Goal: Information Seeking & Learning: Learn about a topic

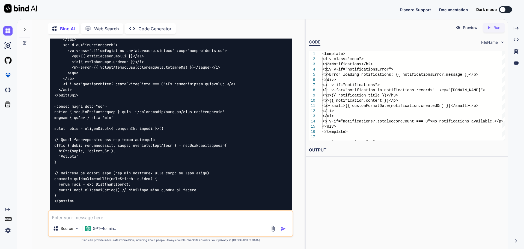
scroll to position [628, 0]
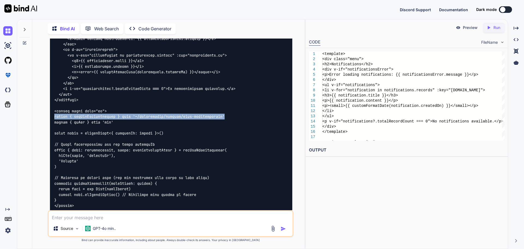
drag, startPoint x: 53, startPoint y: 109, endPoint x: 232, endPoint y: 109, distance: 178.8
click at [232, 109] on div at bounding box center [171, 172] width 242 height 326
copy code "import { useGetNotifications } from '~/composables/queries/nova-notifications'"
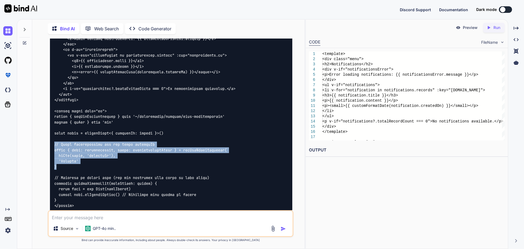
drag, startPoint x: 57, startPoint y: 160, endPoint x: 50, endPoint y: 138, distance: 23.5
click at [50, 138] on div at bounding box center [171, 172] width 242 height 326
copy code "// Fetch notifications for the given partnerId const { data: notifications, err…"
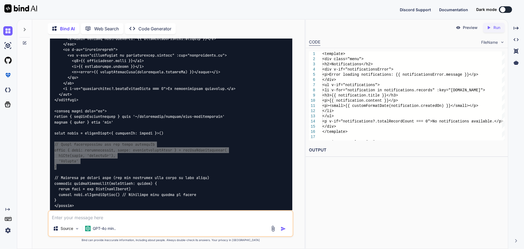
type textarea "x"
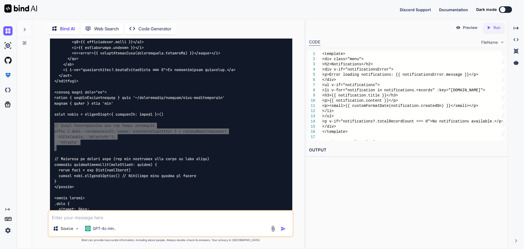
scroll to position [655, 0]
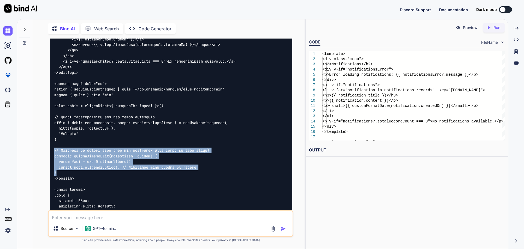
drag, startPoint x: 58, startPoint y: 166, endPoint x: 52, endPoint y: 142, distance: 25.5
click at [52, 142] on div at bounding box center [171, 145] width 242 height 326
copy code "// Function to format date (you can implement this based on your needs) functio…"
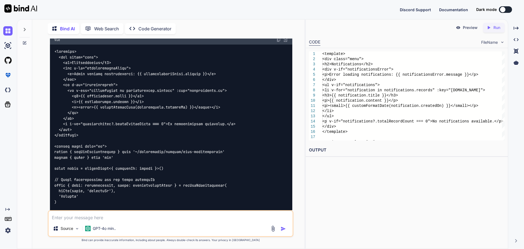
scroll to position [573, 0]
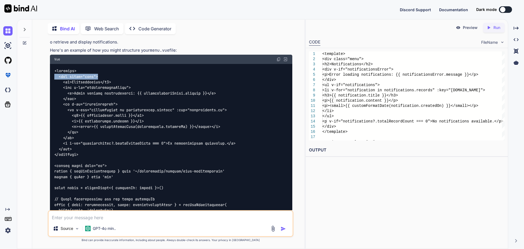
drag, startPoint x: 103, startPoint y: 69, endPoint x: 55, endPoint y: 69, distance: 48.3
click at [55, 69] on div at bounding box center [171, 227] width 242 height 326
copy code "<div class="menu">"
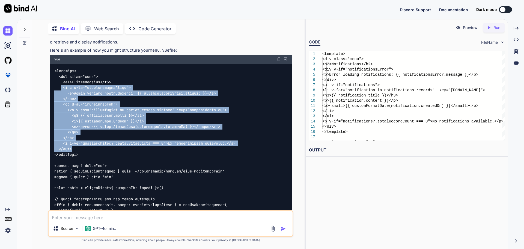
drag, startPoint x: 61, startPoint y: 81, endPoint x: 84, endPoint y: 141, distance: 64.3
click at [84, 141] on div at bounding box center [171, 227] width 242 height 326
copy code "<div v-if="notificationsError"> <p>Error loading notifications: {{ notification…"
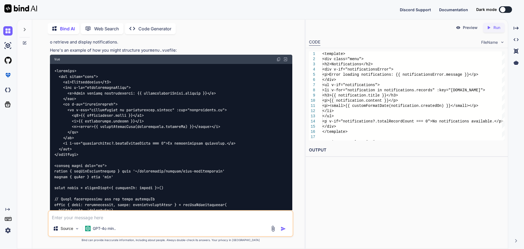
click at [91, 219] on textarea at bounding box center [171, 216] width 244 height 10
type textarea "i"
type textarea "x"
type textarea "i"
type textarea "x"
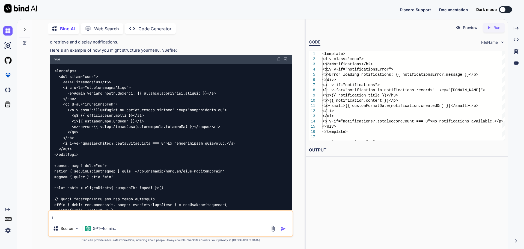
type textarea "i a"
type textarea "x"
type textarea "i am"
type textarea "x"
type textarea "i a"
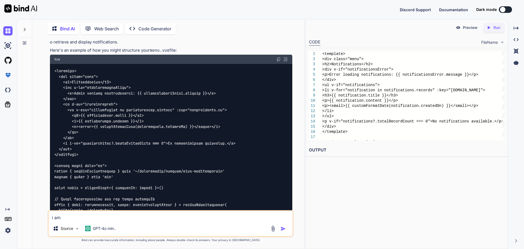
type textarea "x"
type textarea "i a"
type textarea "x"
type textarea "i a a"
type textarea "x"
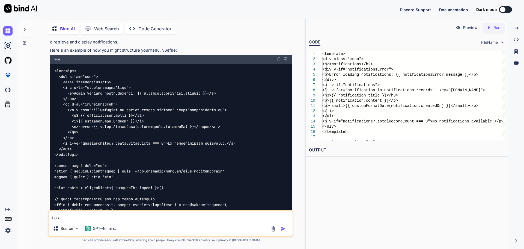
type textarea "i a ab"
type textarea "x"
type textarea "i a abl"
type textarea "x"
type textarea "i a able"
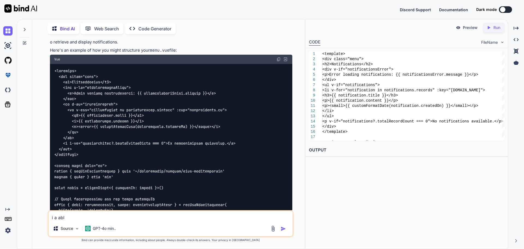
type textarea "x"
type textarea "i a able"
type textarea "x"
type textarea "i a able t"
type textarea "x"
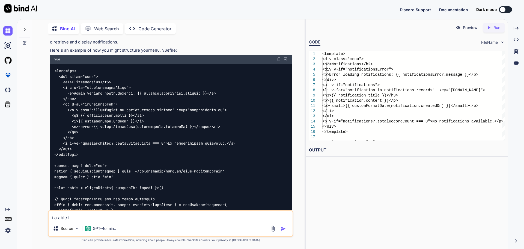
type textarea "i a able to"
type textarea "x"
type textarea "i a able to"
type textarea "x"
type textarea "i a able to g"
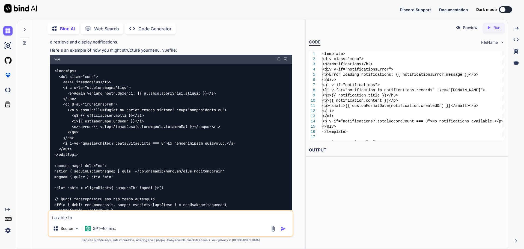
type textarea "x"
type textarea "i a able to ge"
type textarea "x"
type textarea "i a able to get"
type textarea "x"
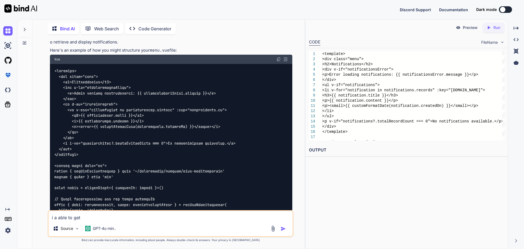
type textarea "i a able to get"
type textarea "x"
type textarea "i a able to get t"
type textarea "x"
type textarea "i a able to get th"
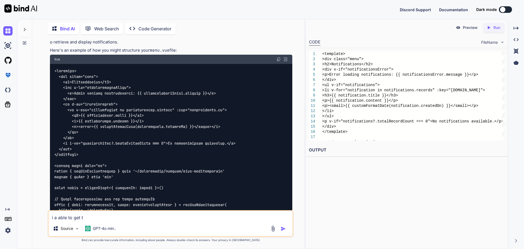
type textarea "x"
type textarea "i a able to get the"
type textarea "x"
type textarea "i a able to get the"
type textarea "x"
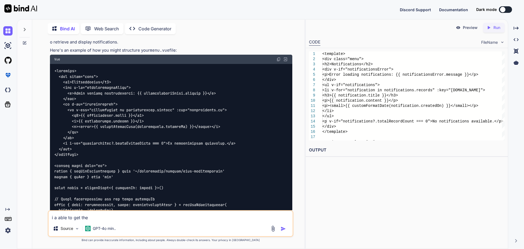
type textarea "i a able to get the n"
type textarea "x"
type textarea "i a able to get the no"
type textarea "x"
type textarea "i a able to get the nof"
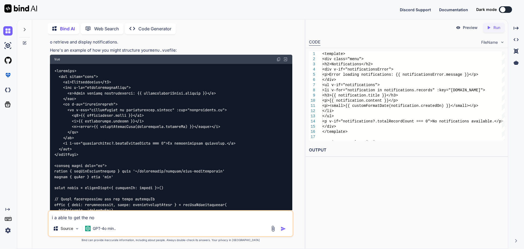
type textarea "x"
type textarea "i a able to get the nofi"
type textarea "x"
type textarea "i a able to get the nof"
type textarea "x"
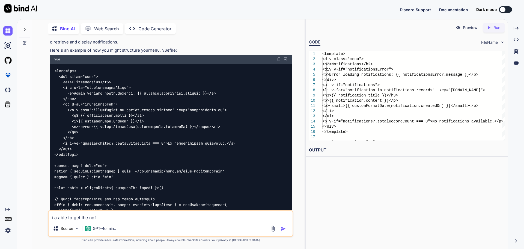
type textarea "i a able to get the no"
type textarea "x"
type textarea "i a able to get the not"
type textarea "x"
type textarea "i a able to get the noti"
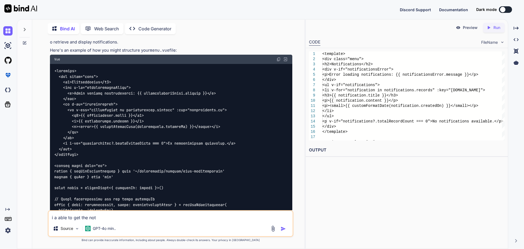
type textarea "x"
type textarea "i a able to get the notif"
type textarea "x"
type textarea "i a able to get the notifi"
type textarea "x"
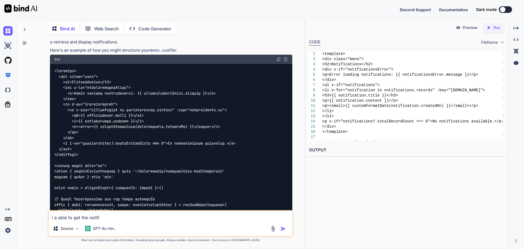
type textarea "i a able to get the notific"
type textarea "x"
type textarea "i a able to get the notifica"
type textarea "x"
type textarea "i a able to get the notificat"
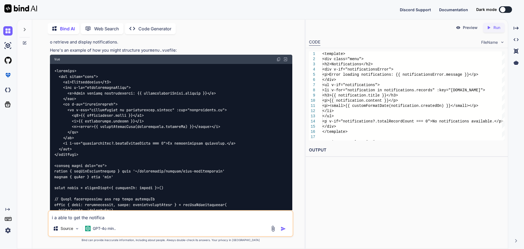
type textarea "x"
type textarea "i a able to get the notificati"
type textarea "x"
type textarea "i a able to get the notificatio"
type textarea "x"
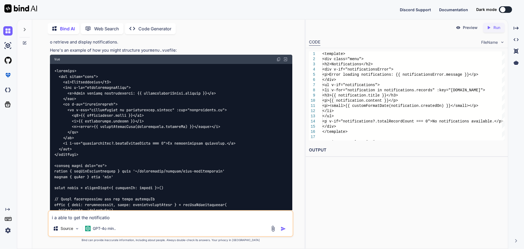
type textarea "i a able to get the notification"
type textarea "x"
type textarea "i a able to get the notification"
type textarea "x"
type textarea "i a able to get the notification o"
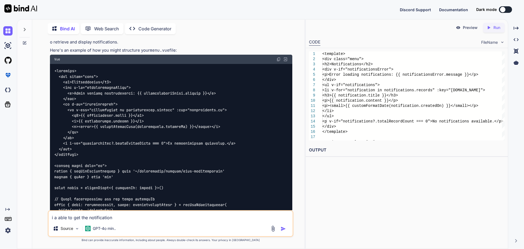
type textarea "x"
type textarea "i a able to get the notification on"
type textarea "x"
type textarea "i a able to get the notification on"
type textarea "x"
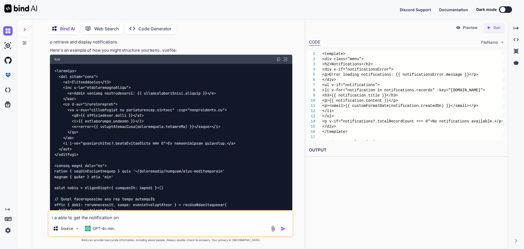
type textarea "i a able to get the notification on t"
type textarea "x"
type textarea "i a able to get the notification on th"
type textarea "x"
type textarea "i a able to get the notification on thi"
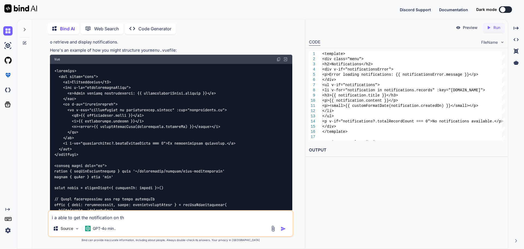
type textarea "x"
type textarea "i a able to get the notification on this"
type textarea "x"
type textarea "i a able to get the notification on this"
type textarea "x"
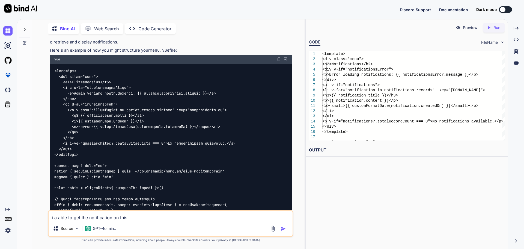
type textarea "i a able to get the notification on this v"
type textarea "x"
type textarea "i a able to get the notification on this vu"
type textarea "x"
type textarea "i a able to get the notification on this vue"
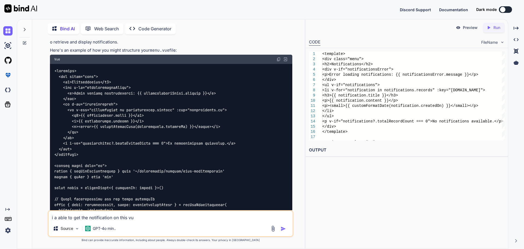
type textarea "x"
type textarea "i a able to get the notification on this vue"
type textarea "x"
type textarea "i a able to get the notification on this vue"
type textarea "x"
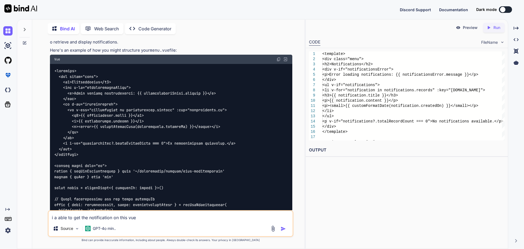
type textarea "i a able to get the notification on this vue."
type textarea "x"
type textarea "i a able to get the notification on this vue"
type textarea "x"
type textarea "i a able to get the notification on this vu"
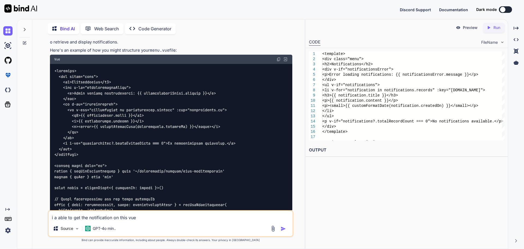
type textarea "x"
type textarea "i a able to get the notification on this v"
type textarea "x"
type textarea "i a able to get the notification on this"
type textarea "x"
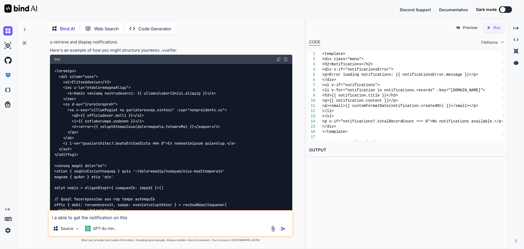
type textarea "i a able to get the notification on this n"
type textarea "x"
type textarea "i a able to get the notification on this no"
type textarea "x"
type textarea "i a able to get the notification on this not"
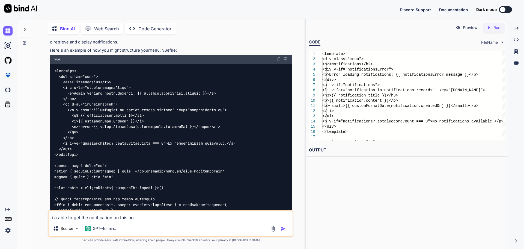
type textarea "x"
type textarea "i a able to get the notification on this noti"
type textarea "x"
type textarea "i a able to get the notification on this notic"
type textarea "x"
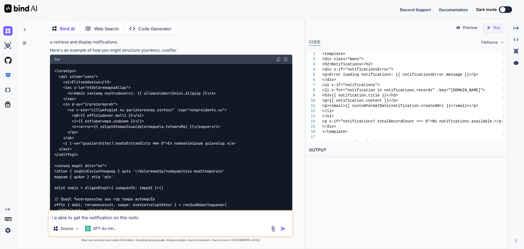
type textarea "i a able to get the notification on this noti"
type textarea "x"
type textarea "i a able to get the notification on this notif"
type textarea "x"
type textarea "i a able to get the notification on this notifi"
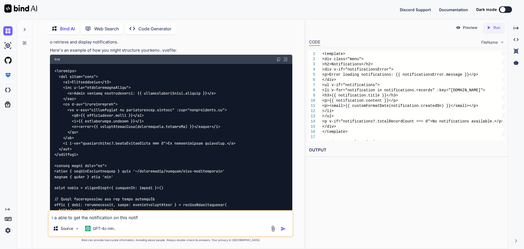
type textarea "x"
type textarea "i a able to get the notification on this notific"
type textarea "x"
type textarea "i a able to get the notification on this notifica"
type textarea "x"
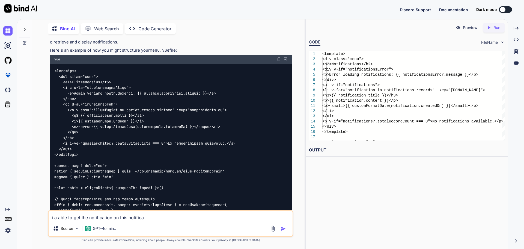
type textarea "i a able to get the notification on this notificat"
type textarea "x"
type textarea "i a able to get the notification on this notificati"
type textarea "x"
type textarea "i a able to get the notification on this notificatio"
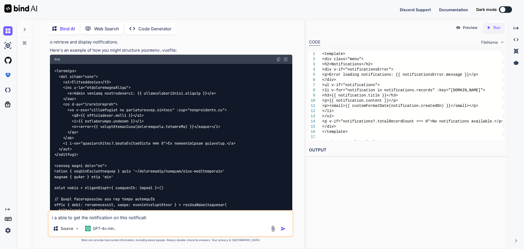
type textarea "x"
type textarea "i a able to get the notification on this notification"
type textarea "x"
type textarea "i a able to get the notification on this notification."
type textarea "x"
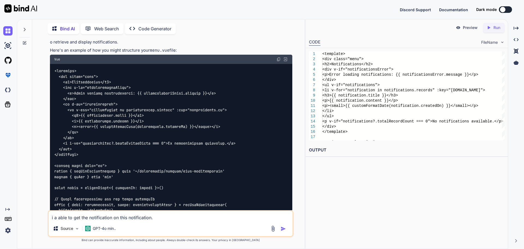
type textarea "i a able to get the notification on this notification.v"
type textarea "x"
type textarea "i a able to get the notification on this notification.vu"
type textarea "x"
type textarea "i a able to get the notification on this notification.vue"
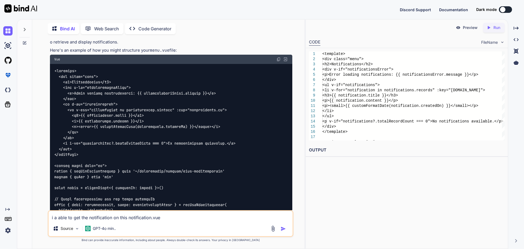
type textarea "x"
type textarea "i a able to get the notification on this notification.vue"
type textarea "x"
paste textarea "<script setup lang="ts"> import { useElementVisibility } from '@vueuse/core' im…"
type textarea "i a able to get the notification on this notification.vue <script setup lang="t…"
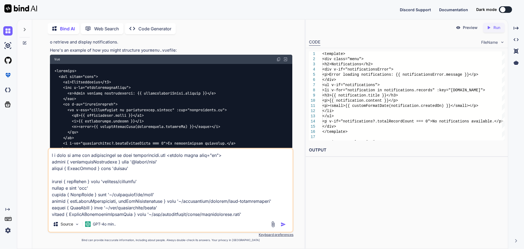
scroll to position [1422, 0]
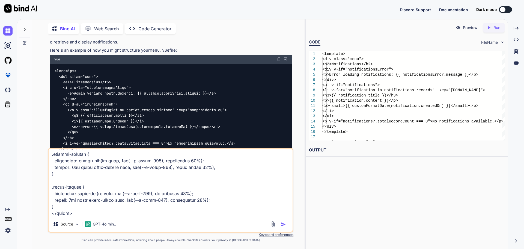
type textarea "x"
click at [77, 208] on textarea at bounding box center [171, 182] width 244 height 68
type textarea "i a able to get the notification on this notification.vue <script setup lang="t…"
type textarea "x"
type textarea "i a able to get the notification on this notification.vue <script setup lang="t…"
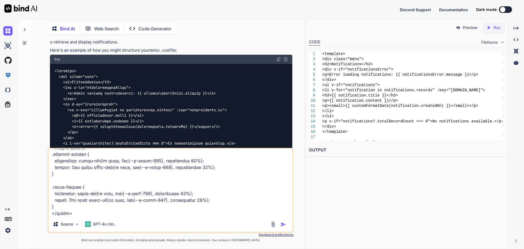
type textarea "x"
type textarea "i a able to get the notification on this notification.vue <script setup lang="t…"
type textarea "x"
type textarea "i a able to get the notification on this notification.vue <script setup lang="t…"
type textarea "x"
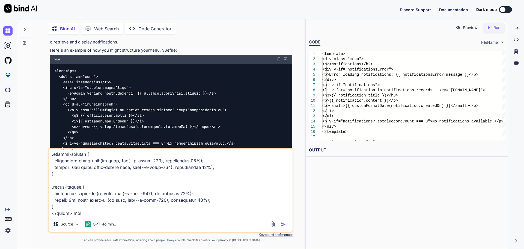
type textarea "i a able to get the notification on this notification.vue <script setup lang="t…"
type textarea "x"
type textarea "i a able to get the notification on this notification.vue <script setup lang="t…"
type textarea "x"
type textarea "i a able to get the notification on this notification.vue <script setup lang="t…"
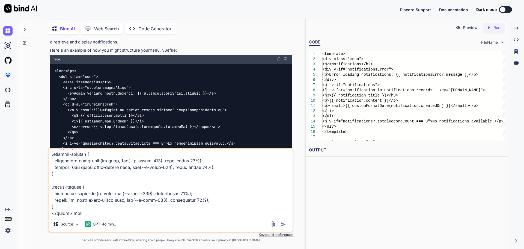
type textarea "x"
type textarea "i a able to get the notification on this notification.vue <script setup lang="t…"
type textarea "x"
type textarea "i a able to get the notification on this notification.vue <script setup lang="t…"
type textarea "x"
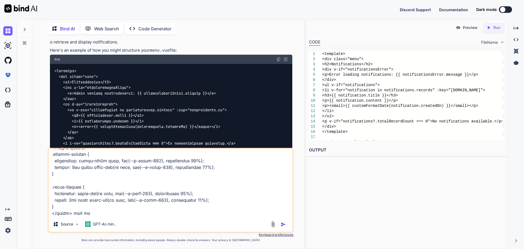
type textarea "i a able to get the notification on this notification.vue <script setup lang="t…"
type textarea "x"
type textarea "i a able to get the notification on this notification.vue <script setup lang="t…"
type textarea "x"
type textarea "i a able to get the notification on this notification.vue <script setup lang="t…"
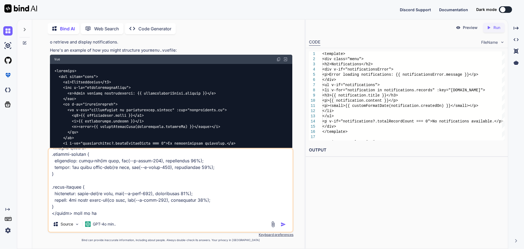
type textarea "x"
type textarea "i a able to get the notification on this notification.vue <script setup lang="t…"
type textarea "x"
type textarea "i a able to get the notification on this notification.vue <script setup lang="t…"
type textarea "x"
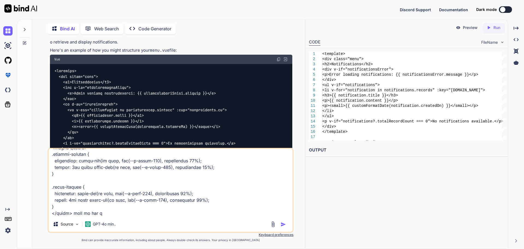
type textarea "i a able to get the notification on this notification.vue <script setup lang="t…"
type textarea "x"
type textarea "i a able to get the notification on this notification.vue <script setup lang="t…"
type textarea "x"
type textarea "i a able to get the notification on this notification.vue <script setup lang="t…"
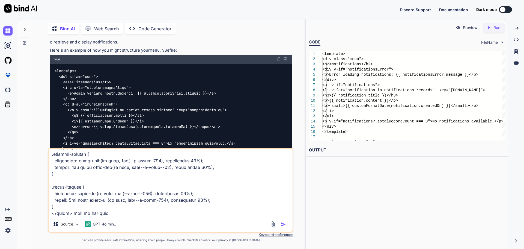
type textarea "x"
type textarea "i a able to get the notification on this notification.vue <script setup lang="t…"
type textarea "x"
type textarea "i a able to get the notification on this notification.vue <script setup lang="t…"
type textarea "x"
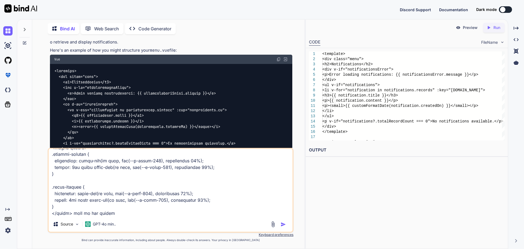
type textarea "i a able to get the notification on this notification.vue <script setup lang="t…"
type textarea "x"
type textarea "i a able to get the notification on this notification.vue <script setup lang="t…"
type textarea "x"
type textarea "i a able to get the notification on this notification.vue <script setup lang="t…"
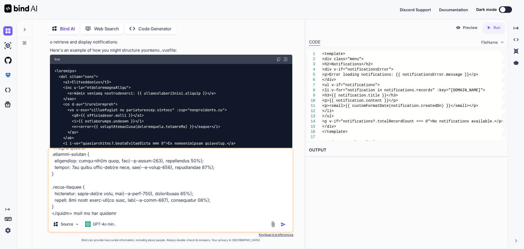
type textarea "x"
type textarea "i a able to get the notification on this notification.vue <script setup lang="t…"
paste textarea "import type { PaginatedNotifications } from '~/shared/types/nova-notifications'…"
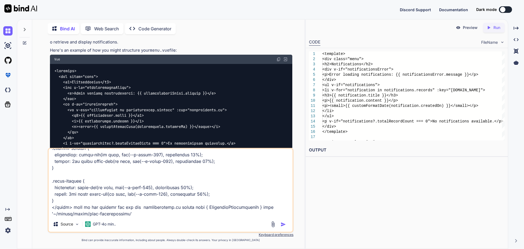
scroll to position [1992, 0]
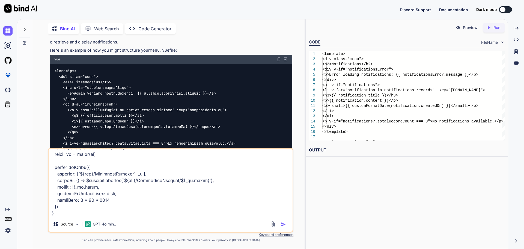
click at [56, 208] on textarea at bounding box center [171, 182] width 244 height 68
paste textarea "<script lang="ts" setup> import type { Dictionary } from '~/lib/abstractions/ty…"
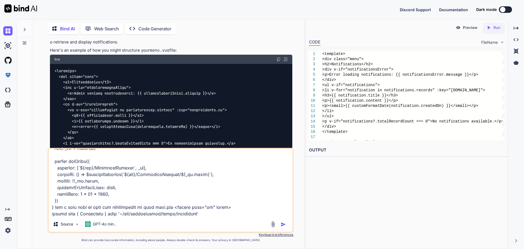
scroll to position [4475, 0]
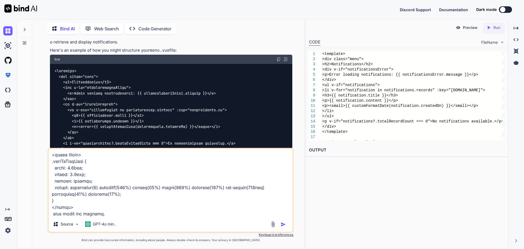
click at [108, 215] on textarea at bounding box center [171, 182] width 244 height 68
paste textarea "vue-query hooks"
click at [284, 224] on img "button" at bounding box center [283, 223] width 5 height 5
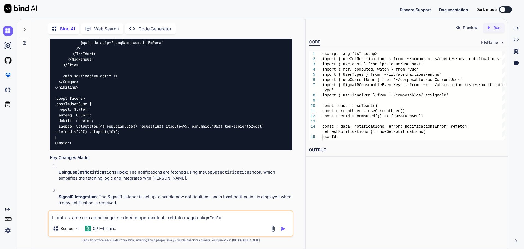
scroll to position [2640, 0]
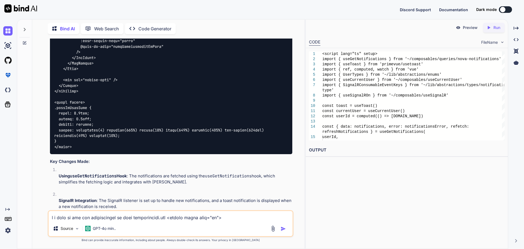
click at [77, 219] on textarea at bounding box center [171, 216] width 244 height 10
paste textarea "useMarkAllNotificationsAsRead"
click at [188, 218] on textarea "give me full code including useMarkAllNotificationsAsRead" at bounding box center [171, 216] width 244 height 10
click at [176, 215] on textarea "give me full code including useMarkAllNotificationsAsRead" at bounding box center [171, 216] width 244 height 10
paste textarea "useGetUnreadNotificationCount"
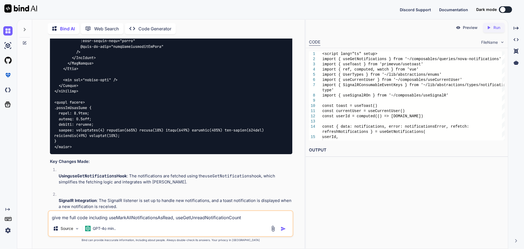
click at [246, 216] on textarea "give me full code including useMarkAllNotificationsAsRead, useGetUnreadNotifica…" at bounding box center [171, 216] width 244 height 10
paste textarea "useUpdateNotificationStatus"
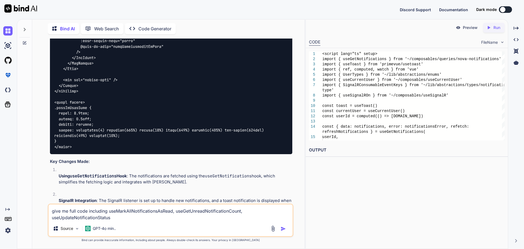
click at [112, 217] on textarea "give me full code including useMarkAllNotificationsAsRead, useGetUnreadNotifica…" at bounding box center [171, 212] width 244 height 16
paste textarea "useCreateComplianceRequestNotification"
click at [203, 215] on textarea "give me full code including useMarkAllNotificationsAsRead, useGetUnreadNotifica…" at bounding box center [171, 212] width 244 height 16
paste textarea "useGetComplianceRequestNotifications"
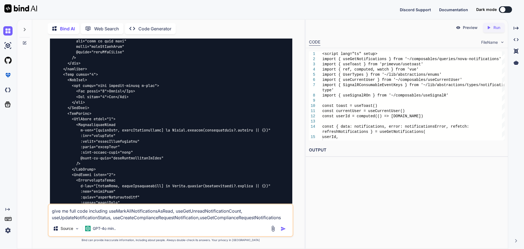
scroll to position [2449, 0]
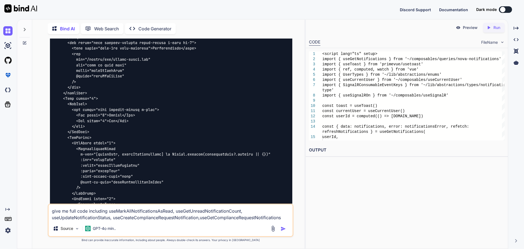
click at [283, 228] on img "button" at bounding box center [283, 228] width 5 height 5
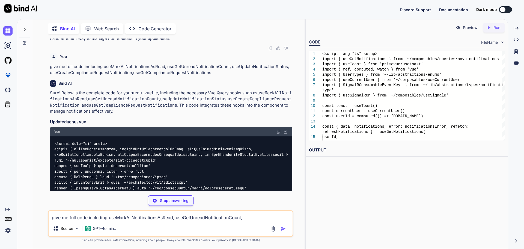
scroll to position [2933, 0]
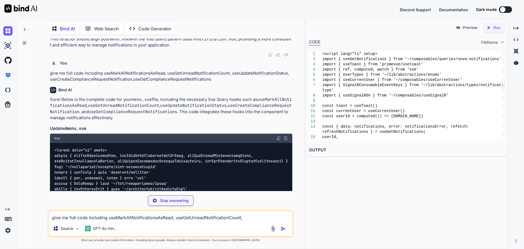
click at [278, 136] on img at bounding box center [278, 138] width 4 height 4
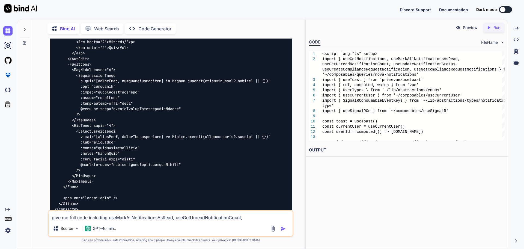
scroll to position [3943, 0]
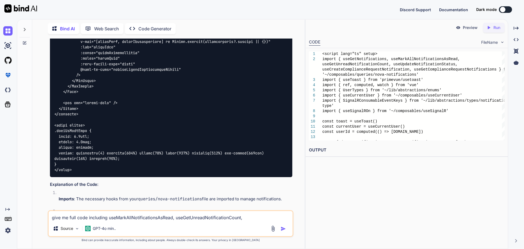
click at [112, 219] on textarea "give me full code including useMarkAllNotificationsAsRead, useGetUnreadNotifica…" at bounding box center [171, 216] width 244 height 10
paste textarea "[vue-tsc] Cannot find module '~/composables/useCurrentUser' or its correspondin…"
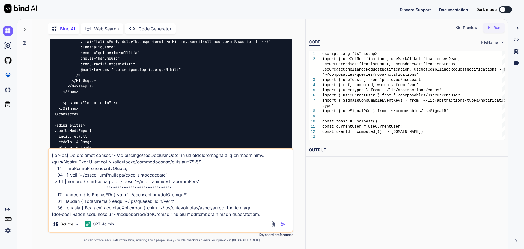
scroll to position [525, 0]
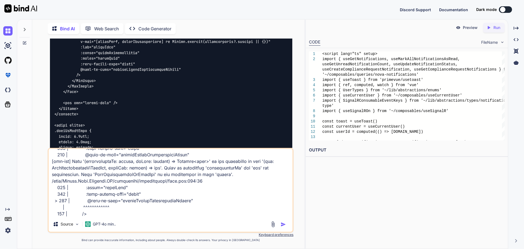
click at [284, 225] on img "button" at bounding box center [283, 223] width 5 height 5
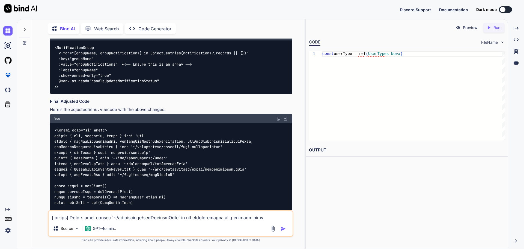
scroll to position [4932, 0]
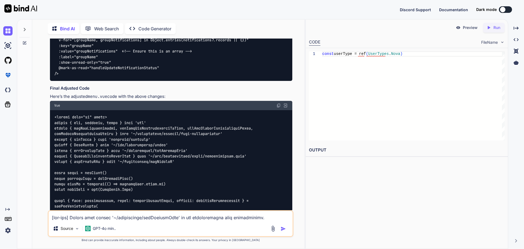
click at [279, 103] on img at bounding box center [278, 105] width 4 height 4
click at [112, 216] on textarea at bounding box center [171, 216] width 244 height 10
paste textarea "0:32 8 | useUpdateNotificationStatus, 9 | } from '~/composables/queries/nova-no…"
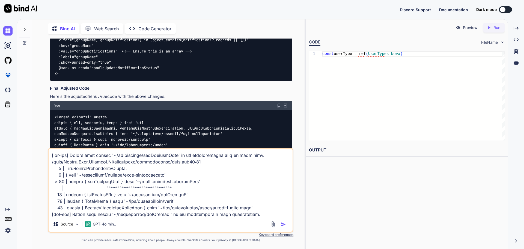
scroll to position [459, 0]
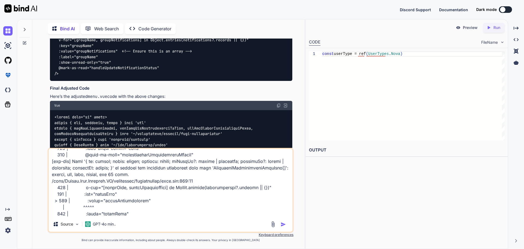
click at [280, 224] on div at bounding box center [279, 224] width 18 height 6
click at [283, 224] on img "button" at bounding box center [283, 223] width 5 height 5
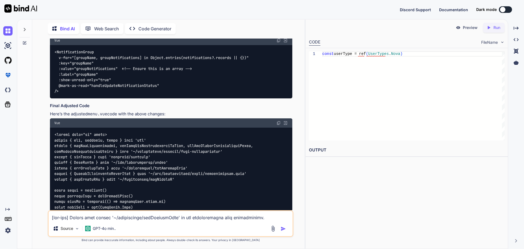
scroll to position [6667, 0]
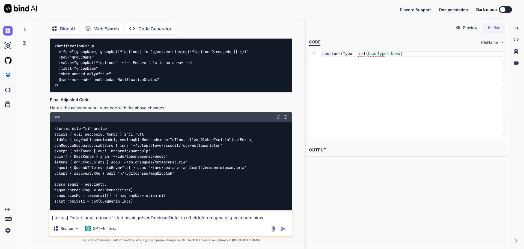
click at [279, 119] on img at bounding box center [278, 117] width 4 height 4
click at [11, 31] on img at bounding box center [7, 30] width 9 height 9
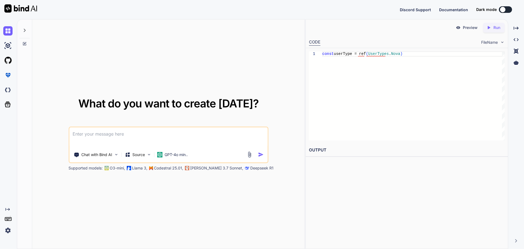
click at [85, 136] on textarea at bounding box center [168, 137] width 198 height 20
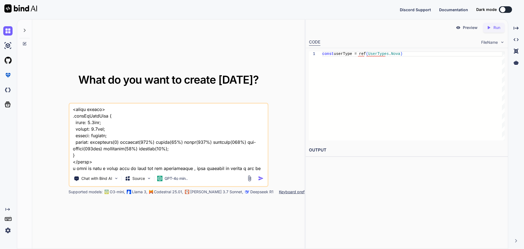
scroll to position [2359, 0]
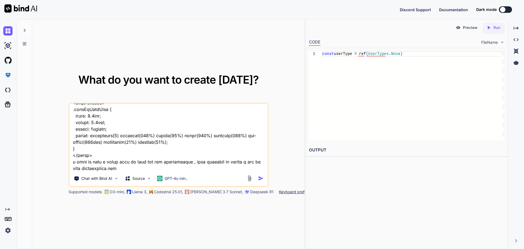
click at [119, 168] on textarea at bounding box center [168, 137] width 198 height 68
paste textarea "<script lang="ts" setup> import type { Dictionary } from '~/lib/abstractions/ty…"
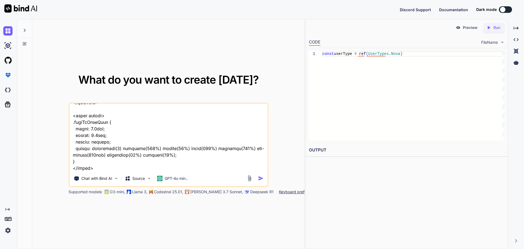
click at [98, 162] on textarea at bounding box center [168, 137] width 198 height 68
paste textarea "import type { PaginatedNotifications } from '~/shared/types/nova-notifications'…"
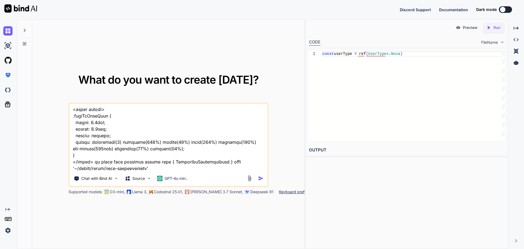
scroll to position [5340, 0]
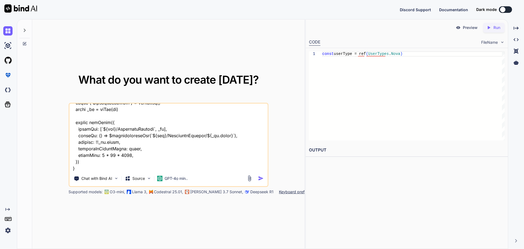
click at [98, 162] on textarea at bounding box center [168, 137] width 198 height 68
click at [258, 178] on img "button" at bounding box center [261, 178] width 6 height 6
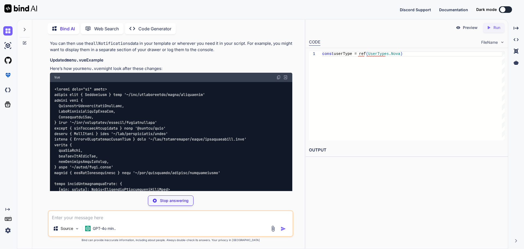
scroll to position [1174, 0]
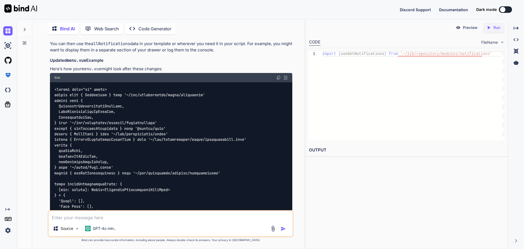
click at [278, 75] on img at bounding box center [278, 77] width 4 height 4
click at [79, 215] on textarea at bounding box center [171, 216] width 244 height 10
paste textarea "[vue-tsc] Argument of type 'ComputedRef<number>' is not assignable to parameter…"
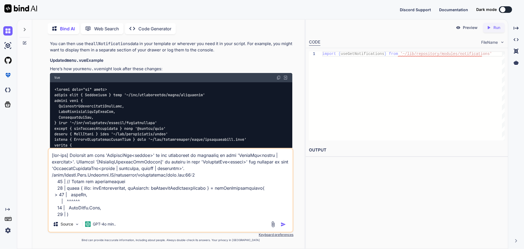
scroll to position [570, 0]
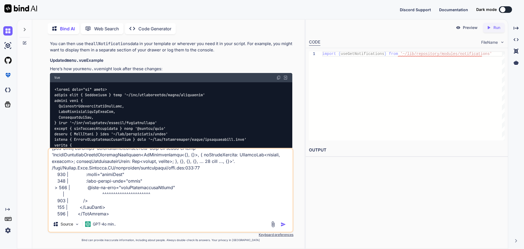
click at [283, 224] on img "button" at bounding box center [283, 223] width 5 height 5
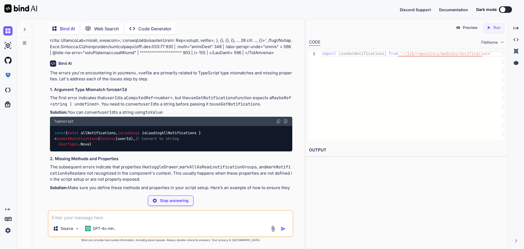
scroll to position [2342, 0]
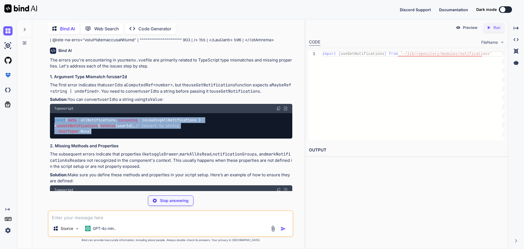
drag, startPoint x: 55, startPoint y: 128, endPoint x: 55, endPoint y: 114, distance: 14.2
click at [55, 117] on code "const { data : allNotifications, isLoading : isLoadingAllNotifications } = useG…" at bounding box center [128, 125] width 149 height 17
copy code "const { data : allNotifications, isLoading : isLoadingAllNotifications } = useG…"
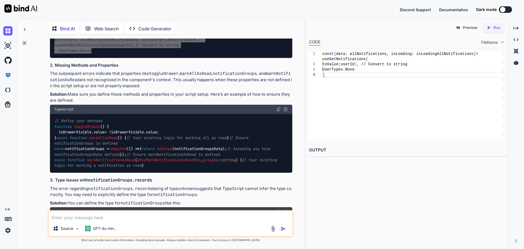
scroll to position [2452, 0]
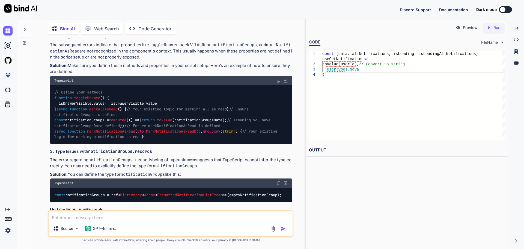
click at [91, 100] on span "toggleDrawer" at bounding box center [87, 97] width 26 height 5
copy span "toggleDrawer"
click at [96, 139] on code "// Define your methods function toggleDrawer ( ) { isDrawerVisible. value = !is…" at bounding box center [166, 114] width 225 height 50
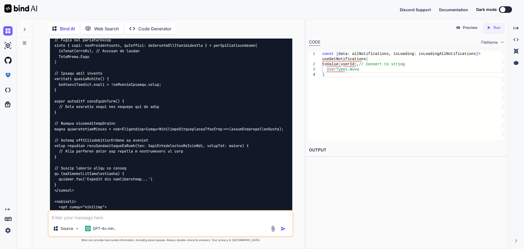
scroll to position [2970, 0]
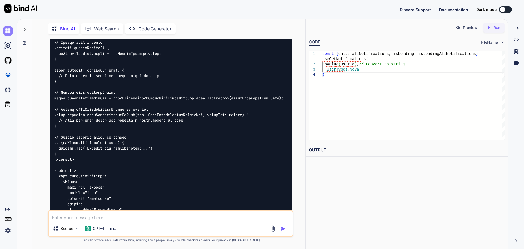
click at [8, 30] on img at bounding box center [7, 30] width 9 height 9
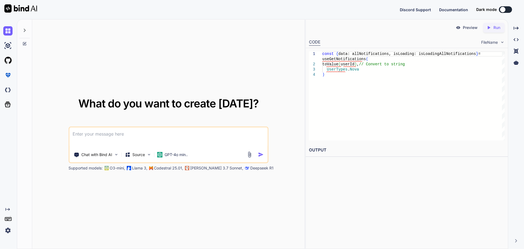
drag, startPoint x: 87, startPoint y: 135, endPoint x: 84, endPoint y: 132, distance: 3.5
click at [85, 134] on textarea at bounding box center [168, 137] width 198 height 20
type textarea "this is th"
type textarea "x"
type textarea "this is the"
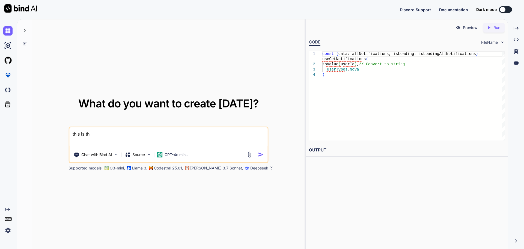
type textarea "x"
type textarea "this is the"
type textarea "x"
type textarea "this is the m"
type textarea "x"
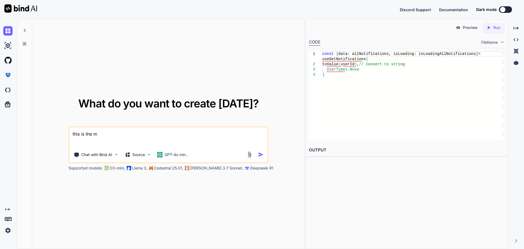
type textarea "this is the me"
type textarea "x"
type textarea "this is the men"
type textarea "x"
type textarea "this is the menu"
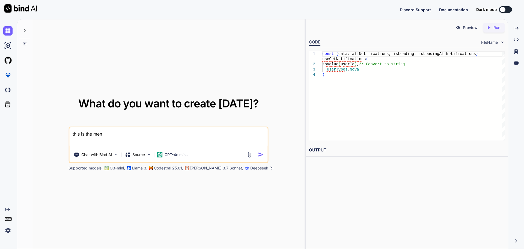
type textarea "x"
type textarea "this is the menu."
type textarea "x"
type textarea "this is the menu.v"
type textarea "x"
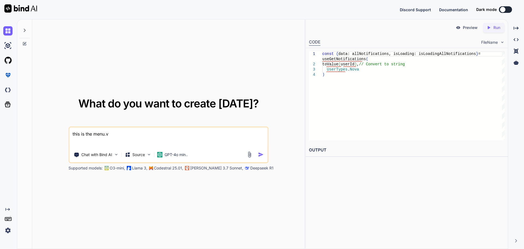
type textarea "this is the [DOMAIN_NAME]"
type textarea "x"
type textarea "this is the menu.vue"
type textarea "x"
type textarea "this is the menu.vue"
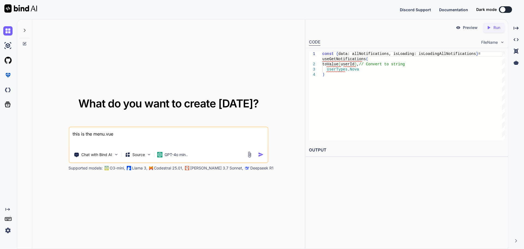
type textarea "x"
type textarea "this is the menu.vue <script lang="ts" setup> import type { Dictionary } from '…"
type textarea "x"
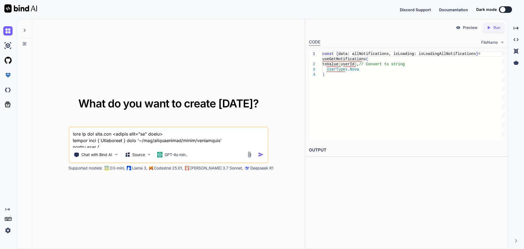
scroll to position [2352, 0]
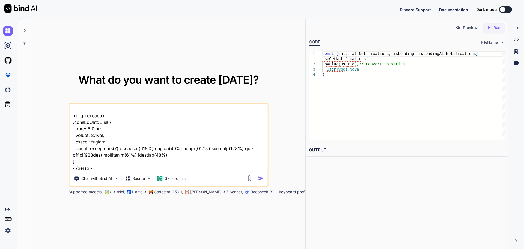
click at [95, 169] on textarea at bounding box center [168, 137] width 198 height 68
click at [97, 165] on textarea at bounding box center [168, 137] width 198 height 68
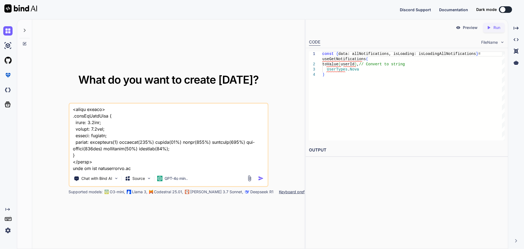
paste textarea "import type { PaginatedNotifications } from '~/shared/types/nova-notifications'…"
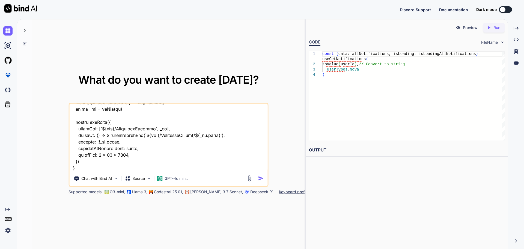
click at [78, 162] on textarea at bounding box center [168, 137] width 198 height 68
drag, startPoint x: 107, startPoint y: 160, endPoint x: 85, endPoint y: 160, distance: 22.7
click at [85, 160] on textarea at bounding box center [168, 137] width 198 height 68
paste textarea "vue-query hooks"
click at [166, 161] on textarea at bounding box center [168, 137] width 198 height 68
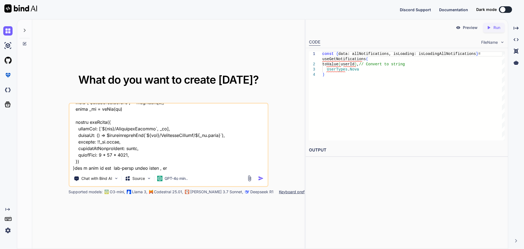
paste textarea "We determine what user is logged in and what their role is. AM - they will need…"
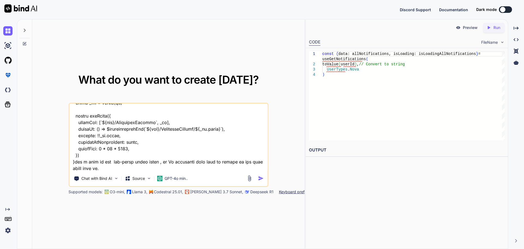
scroll to position [2981, 0]
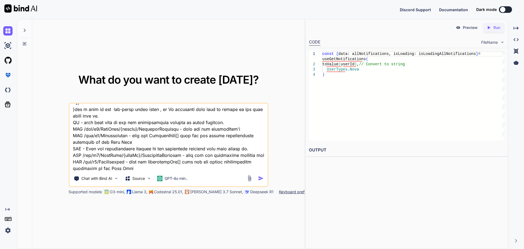
click at [177, 109] on textarea at bounding box center [168, 137] width 198 height 68
click at [128, 116] on textarea at bounding box center [168, 137] width 198 height 68
drag, startPoint x: 136, startPoint y: 170, endPoint x: 139, endPoint y: 170, distance: 3.3
click at [136, 170] on textarea at bounding box center [168, 137] width 198 height 68
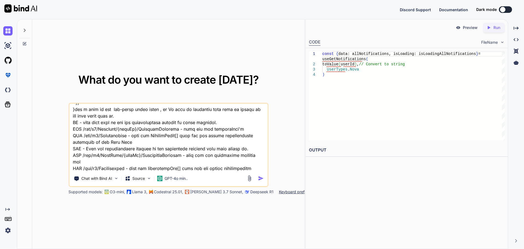
paste textarea "Then their is the signalR implementation. This will send you all notifications …"
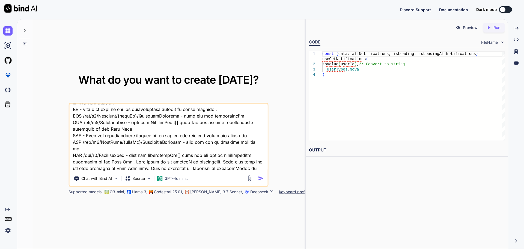
type textarea "this is the menu.vue <script lang="ts" setup> import type { Dictionary } from '…"
click at [260, 178] on img "button" at bounding box center [261, 178] width 6 height 6
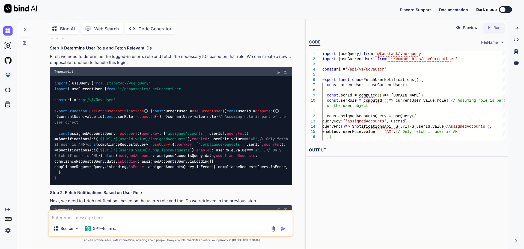
scroll to position [624, 0]
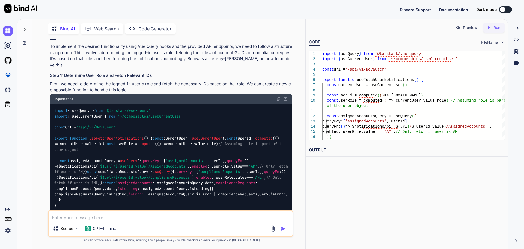
click at [115, 136] on span "useFetchUserNotifications" at bounding box center [116, 138] width 55 height 5
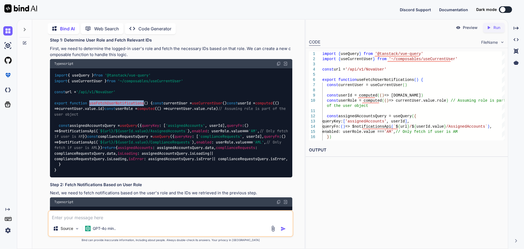
scroll to position [651, 0]
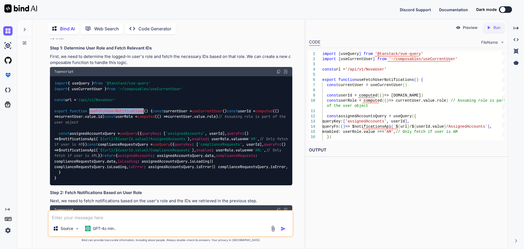
click at [94, 216] on textarea at bounding box center [171, 216] width 244 height 10
paste textarea "App Top Bar"
drag, startPoint x: 142, startPoint y: 215, endPoint x: 94, endPoint y: 217, distance: 47.5
click at [94, 217] on textarea "we already have this App Top Bar" at bounding box center [171, 216] width 244 height 10
paste textarea "composables/queries/nova-role.ts"
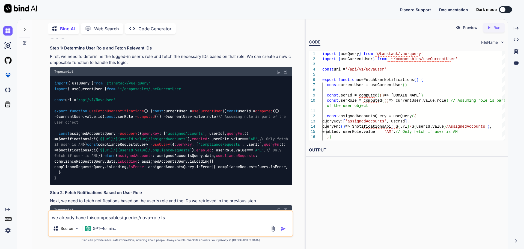
click at [93, 218] on textarea "we already have thiscomposables/queries/nova-role.ts" at bounding box center [171, 216] width 244 height 10
click at [177, 216] on textarea "we already have this composables/queries/nova-role.ts" at bounding box center [171, 216] width 244 height 10
paste textarea "import type { NovaRole, NovaRoleCreate, NovaRoles, NovaRoleUpdate } from '#shar…"
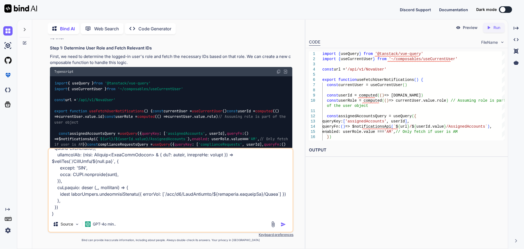
type textarea "we already have this composables/queries/nova-role.ts import type { NovaRole, N…"
click at [284, 224] on img "button" at bounding box center [283, 223] width 5 height 5
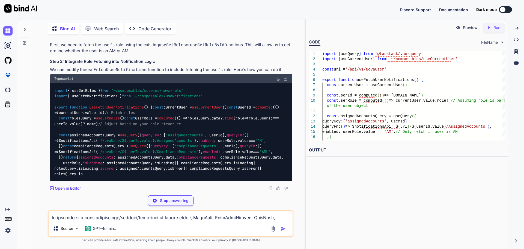
scroll to position [1382, 0]
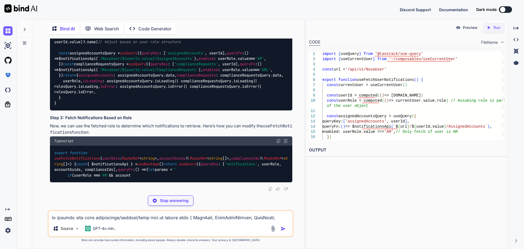
click at [198, 110] on div "import { useGetRoles } from '~/composables/queries/nova-role' import { useFetch…" at bounding box center [171, 55] width 242 height 109
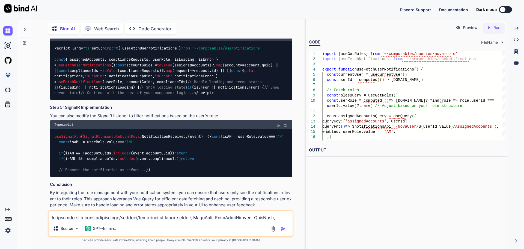
scroll to position [1553, 0]
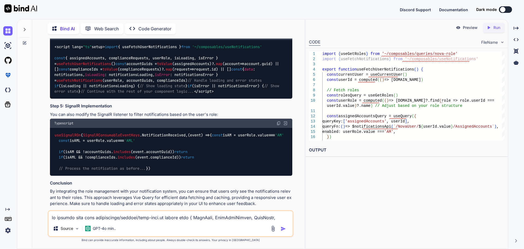
click at [121, 214] on textarea at bounding box center [171, 216] width 244 height 10
paste textarea "<script lang="ts" setup> import type { Dictionary } from '~/lib/abstractions/ty…"
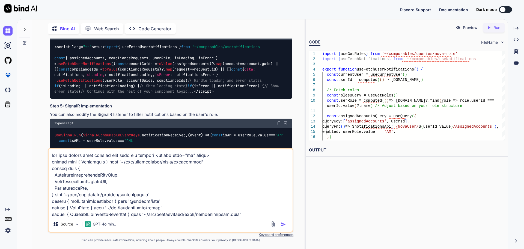
scroll to position [2352, 0]
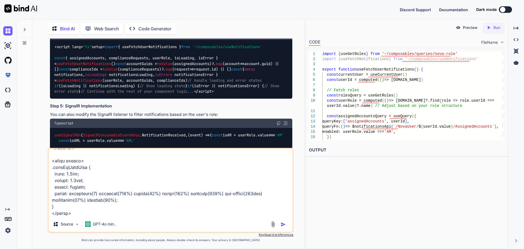
type textarea "now lets update full code of this with all changes <script lang="ts" setup> imp…"
click at [282, 222] on img "button" at bounding box center [283, 223] width 5 height 5
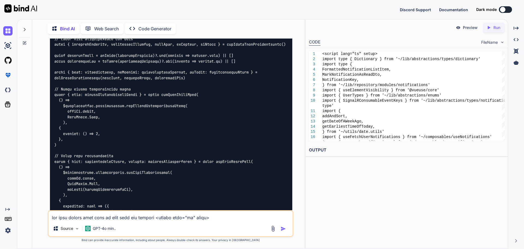
scroll to position [2488, 0]
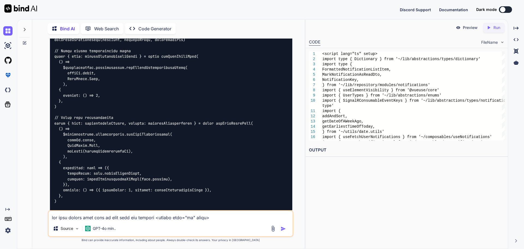
click at [123, 215] on textarea at bounding box center [171, 216] width 244 height 10
click at [112, 211] on textarea at bounding box center [171, 216] width 244 height 10
paste textarea "import type { PaginatedNotifications } from '~/shared/types/nova-notifications'…"
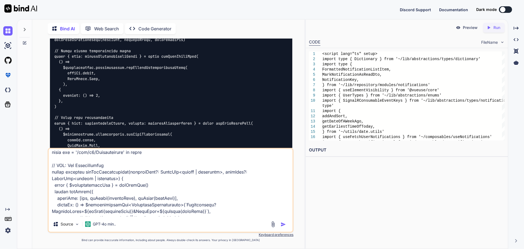
scroll to position [0, 0]
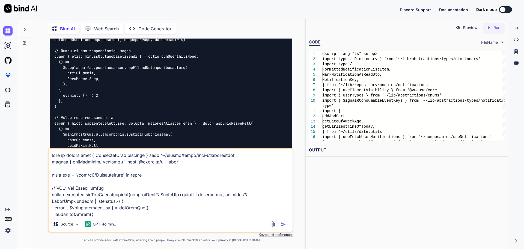
click at [66, 155] on textarea at bounding box center [171, 182] width 244 height 68
paste textarea "composables/queries/nova-notifications.ts"
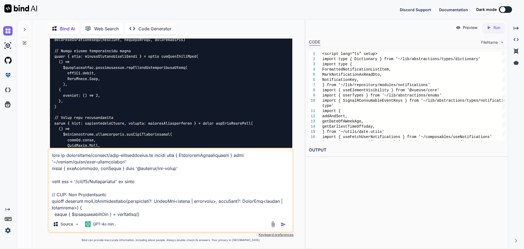
type textarea "here is composables/queries/nova-notifications.ts import type { PaginatedNotifi…"
click at [282, 224] on img "button" at bounding box center [283, 223] width 5 height 5
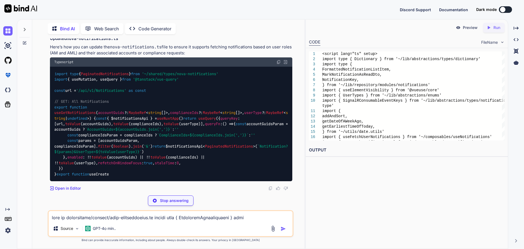
scroll to position [4945, 0]
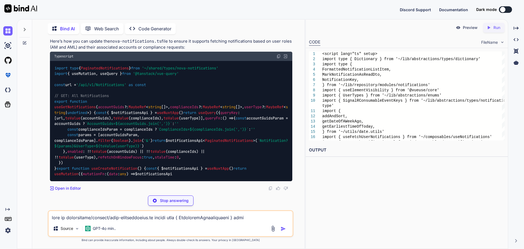
click at [114, 216] on textarea at bounding box center [171, 216] width 244 height 10
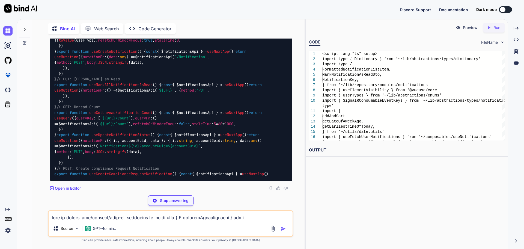
click at [128, 215] on textarea at bounding box center [171, 216] width 244 height 10
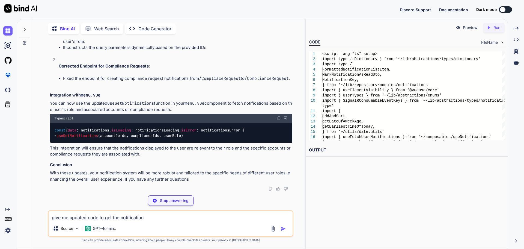
paste textarea "<script lang="ts" setup> import type { Dictionary } from '~/lib/abstractions/ty…"
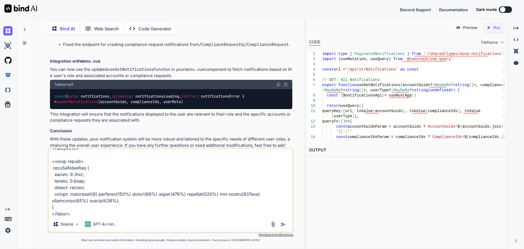
type textarea "give me updated code to get the notification <script lang="ts" setup> import ty…"
click at [284, 224] on img "button" at bounding box center [283, 223] width 5 height 5
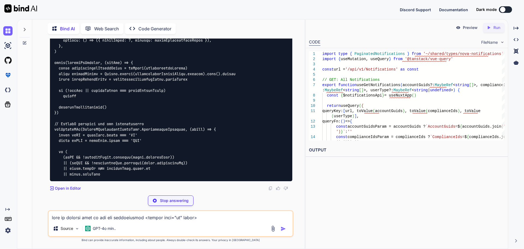
scroll to position [6612, 0]
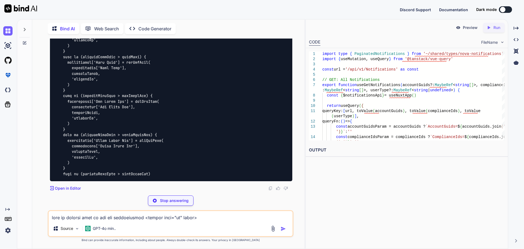
click at [166, 197] on div "Stop answering" at bounding box center [171, 200] width 46 height 10
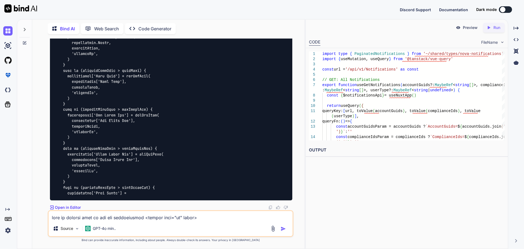
click at [109, 214] on textarea at bounding box center [171, 216] width 244 height 10
paste textarea "<script setup lang="ts"> import { useElementVisibility } from '@vueuse/core' im…"
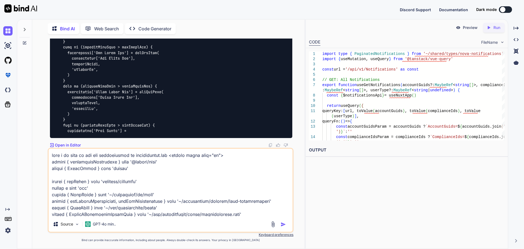
scroll to position [1422, 0]
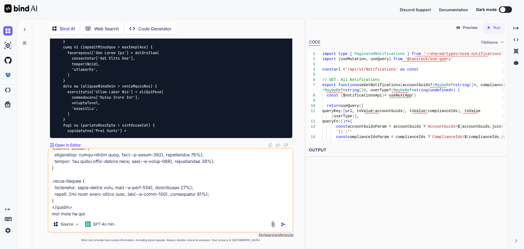
click at [89, 216] on textarea at bounding box center [171, 182] width 244 height 68
paste textarea "composables/queries/nova-notifications.ts"
click at [177, 213] on textarea at bounding box center [171, 182] width 244 height 68
paste textarea "<script setup lang="ts"> import { useElementVisibility } from '@vueuse/core' im…"
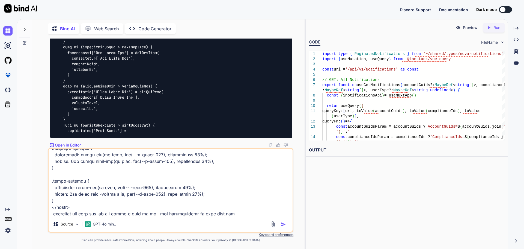
click at [226, 215] on textarea at bounding box center [171, 182] width 244 height 68
paste textarea "vue-query hooks"
click at [279, 216] on textarea at bounding box center [171, 182] width 244 height 68
paste textarea "<script lang="ts" setup> import type { Dictionary } from '~/lib/abstractions/ty…"
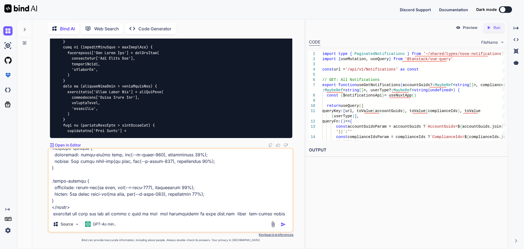
scroll to position [5320, 0]
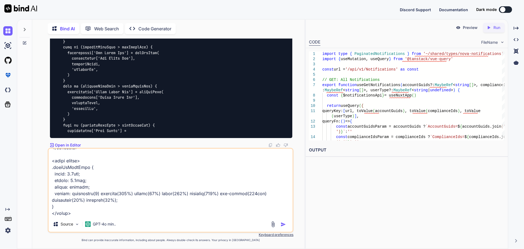
type textarea "here i am able to get the notification on notification.vue <script setup lang="…"
click at [283, 223] on img "button" at bounding box center [283, 223] width 5 height 5
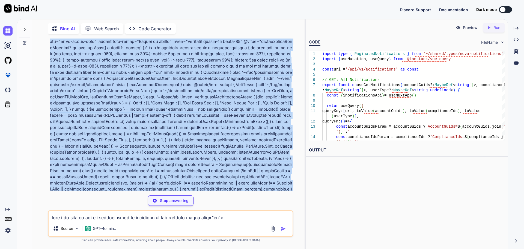
scroll to position [7180, 0]
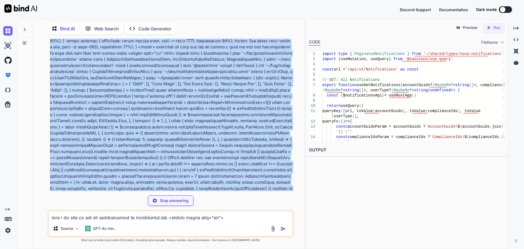
drag, startPoint x: 69, startPoint y: 159, endPoint x: 82, endPoint y: 87, distance: 73.6
click at [48, 63] on div "You Bind AI To implement the desired functionality using Vue Query hooks and th…" at bounding box center [171, 143] width 246 height 210
copy p "here i am able to get the notification on notification.vue <script setup lang="…"
click at [6, 31] on img at bounding box center [7, 30] width 9 height 9
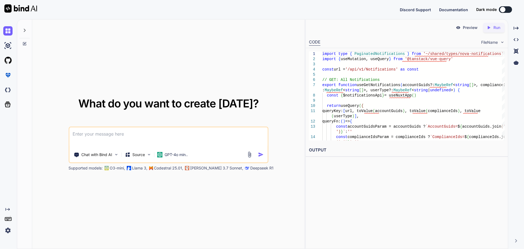
click at [112, 134] on textarea at bounding box center [168, 137] width 198 height 20
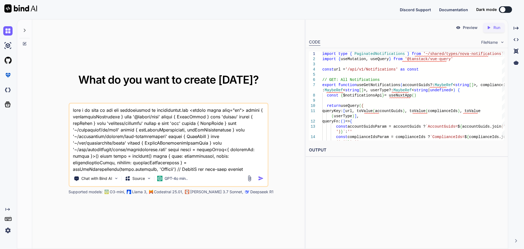
scroll to position [1514, 0]
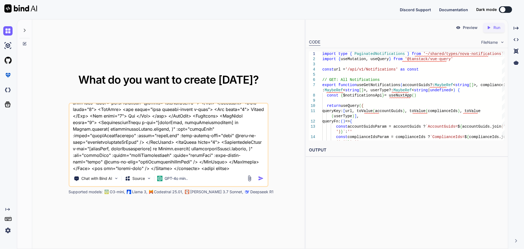
type textarea "here i am able to get the notification on notification.vue <script setup lang="…"
click at [259, 177] on img "button" at bounding box center [261, 178] width 6 height 6
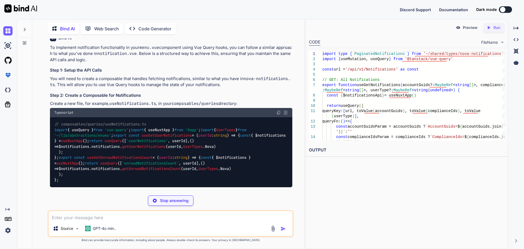
scroll to position [1032, 0]
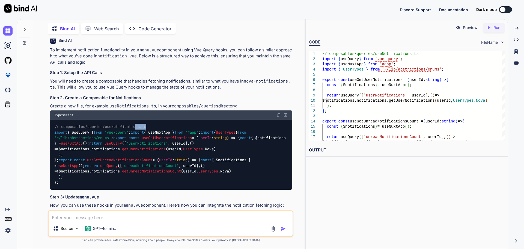
drag, startPoint x: 153, startPoint y: 103, endPoint x: 123, endPoint y: 104, distance: 29.8
click at [132, 120] on div "// composables/queries/useNotifications.ts import { useQuery } from 'vue-query'…" at bounding box center [171, 155] width 242 height 70
click at [153, 120] on div "// composables/queries/useNotifications.ts import { useQuery } from 'vue-query'…" at bounding box center [171, 155] width 242 height 70
drag, startPoint x: 156, startPoint y: 102, endPoint x: 61, endPoint y: 103, distance: 95.3
click at [61, 120] on div "// composables/queries/useNotifications.ts import { useQuery } from 'vue-query'…" at bounding box center [171, 155] width 242 height 70
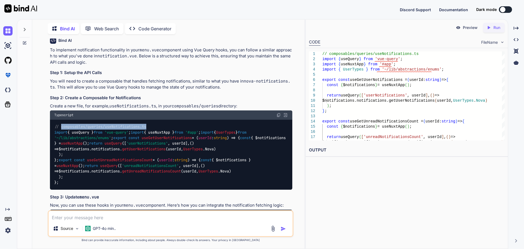
copy span "composables/queries/useNotifications.ts"
click at [84, 218] on textarea at bounding box center [171, 216] width 244 height 10
paste textarea "composables/queries/useNotifications.ts"
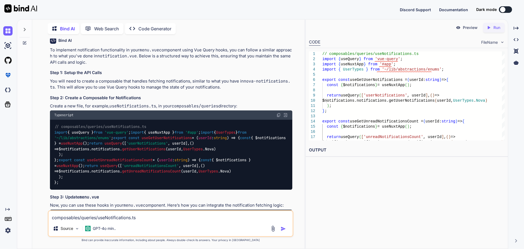
click at [140, 216] on textarea "composables/queries/useNotifications.ts" at bounding box center [171, 216] width 244 height 10
paste textarea "composables/queries/nova-notifications.ts"
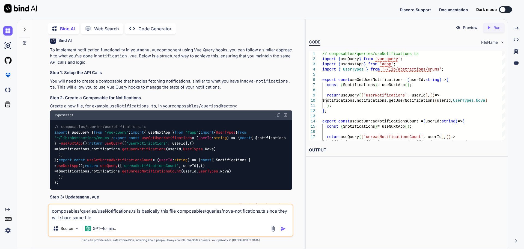
click at [108, 221] on div "composables/queries/useNotifications.ts is basically this file composables/quer…" at bounding box center [171, 219] width 246 height 33
click at [99, 219] on textarea "composables/queries/useNotifications.ts is basically this file composables/quer…" at bounding box center [171, 212] width 244 height 16
paste textarea "import type { PaginatedNotifications } from '~/shared/types/nova-notifications'…"
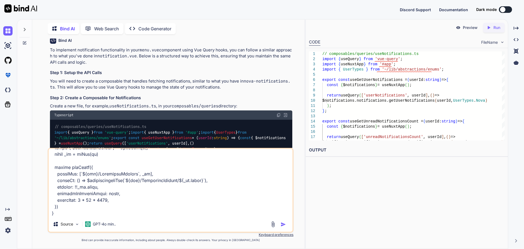
type textarea "composables/queries/useNotifications.ts is basically this file composables/quer…"
click at [282, 223] on img "button" at bounding box center [283, 223] width 5 height 5
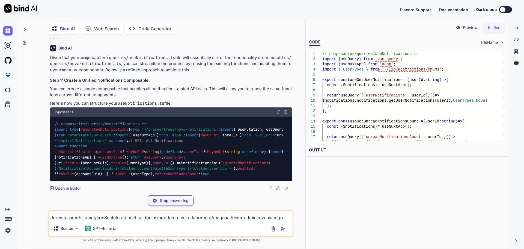
scroll to position [1893, 0]
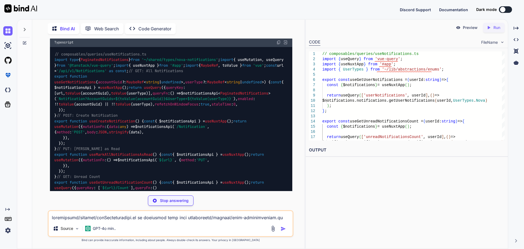
click at [96, 84] on span "useGetNotifications" at bounding box center [74, 81] width 41 height 5
copy span "useGetNotifications"
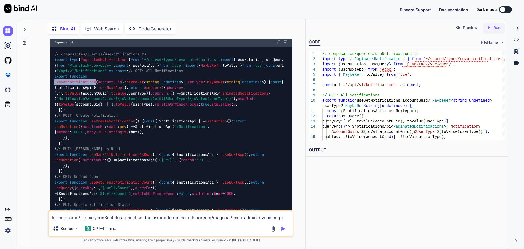
click at [104, 217] on textarea at bounding box center [171, 216] width 244 height 10
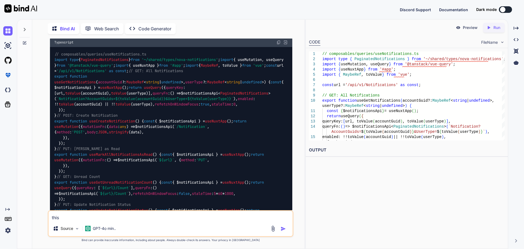
paste textarea "import type { PaginatedNotifications } from '~/shared/types/nova-notifications'…"
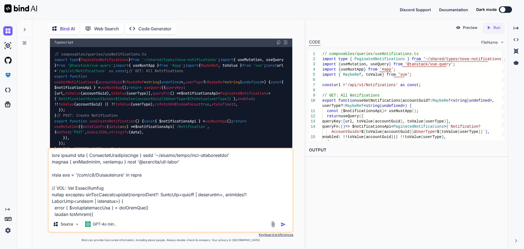
scroll to position [511, 0]
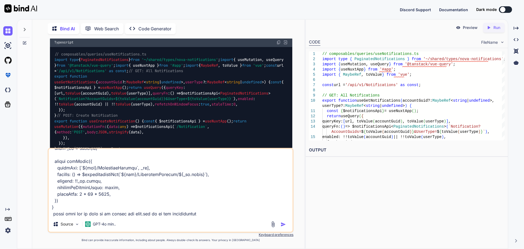
click at [194, 215] on textarea at bounding box center [171, 182] width 244 height 68
click at [203, 215] on textarea at bounding box center [171, 182] width 244 height 68
paste textarea "vue-query hooks"
click at [258, 212] on textarea at bounding box center [171, 182] width 244 height 68
paste textarea "<script lang="ts" setup> import type { Dictionary } from '~/lib/abstractions/ty…"
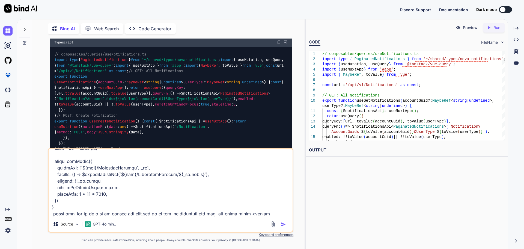
scroll to position [2929, 0]
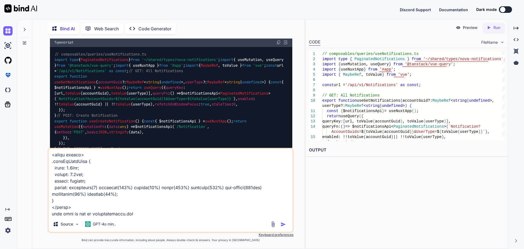
click at [133, 212] on textarea at bounding box center [171, 182] width 244 height 68
paste textarea "<script setup lang="ts"> import { useElementVisibility } from '@vueuse/core' im…"
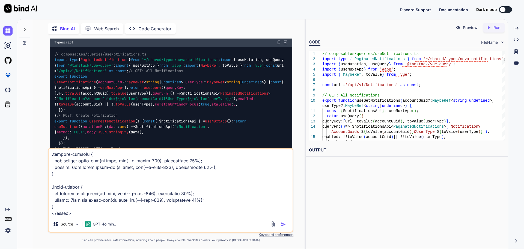
click at [284, 225] on img "button" at bounding box center [283, 223] width 5 height 5
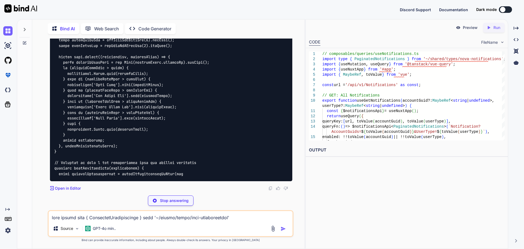
scroll to position [3802, 0]
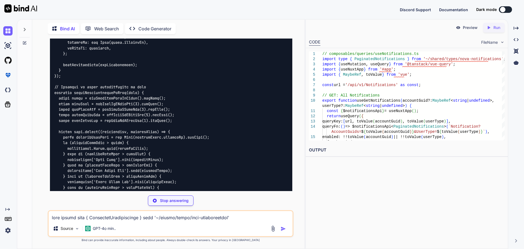
click at [106, 57] on code at bounding box center [168, 120] width 229 height 640
click at [106, 57] on code at bounding box center [168, 125] width 229 height 651
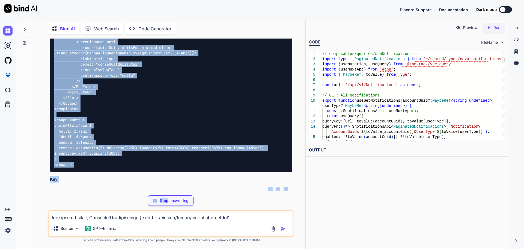
scroll to position [4692, 0]
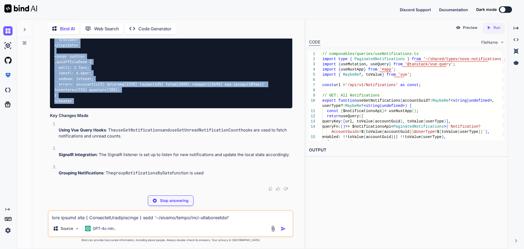
drag, startPoint x: 54, startPoint y: 47, endPoint x: 99, endPoint y: 159, distance: 121.0
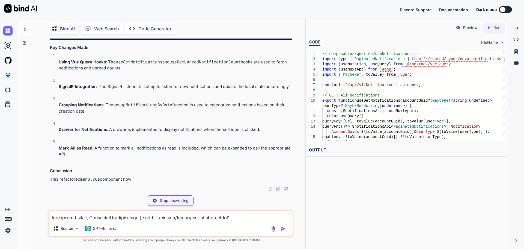
copy div "<script lang="ts" setup> import { ref, computed, watch } from 'vue'; import { u…"
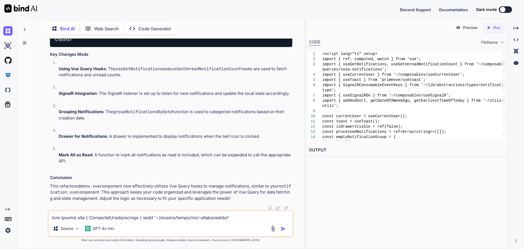
click at [106, 217] on textarea at bounding box center [171, 216] width 244 height 10
paste textarea "[vue-tsc] Cannot find module '~/composables/useCurrentUser' or its correspondin…"
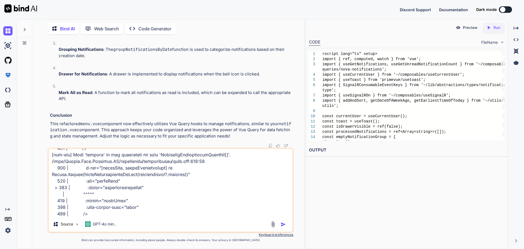
click at [283, 224] on img "button" at bounding box center [283, 223] width 5 height 5
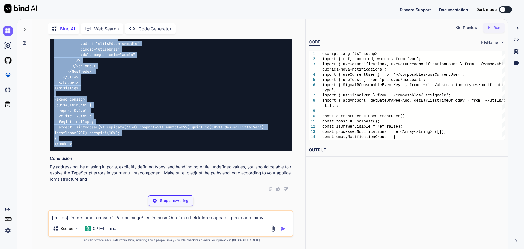
scroll to position [6461, 0]
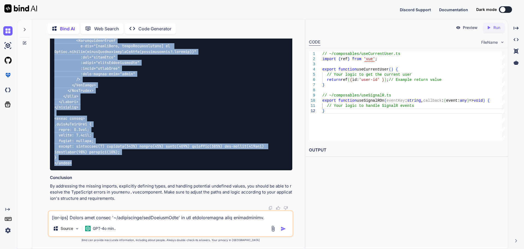
drag, startPoint x: 54, startPoint y: 82, endPoint x: 78, endPoint y: 165, distance: 86.6
copy code "<script lang="ts" setup> import { ref, computed } from 'vue'; import { useGetNo…"
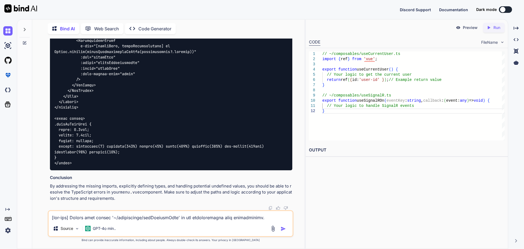
click at [112, 213] on textarea at bounding box center [171, 216] width 244 height 10
paste textarea "Argument of type '{}' is not assignable to parameter of type '{ readonly partne…"
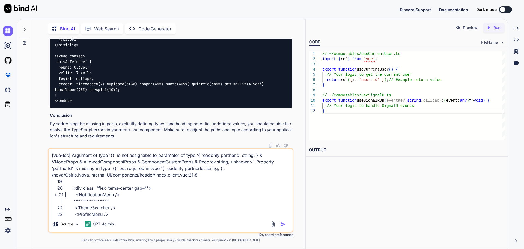
scroll to position [6474, 0]
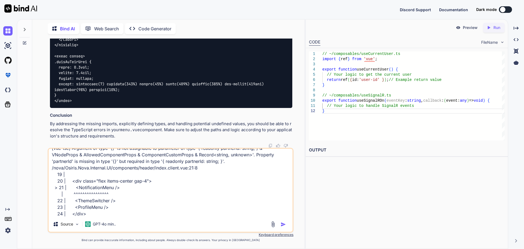
click at [106, 211] on textarea "[vue-tsc] Argument of type '{}' is not assignable to parameter of type '{ reado…" at bounding box center [171, 182] width 244 height 68
paste textarea "[vue-tsc] Argument of type '{}' is not assignable to parameter of type '{ reado…"
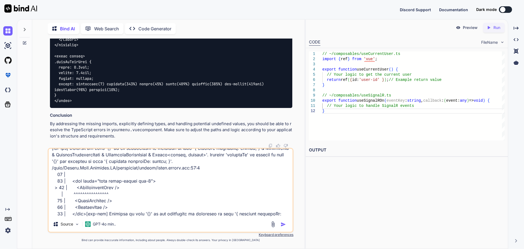
scroll to position [73, 0]
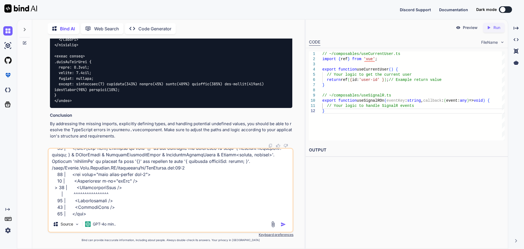
type textarea "[vue-tsc] Argument of type '{}' is not assignable to parameter of type '{ reado…"
click at [282, 224] on img "button" at bounding box center [283, 223] width 5 height 5
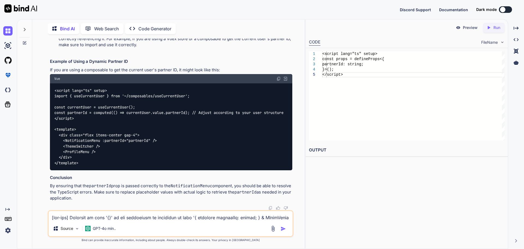
scroll to position [6759, 0]
drag, startPoint x: 176, startPoint y: 171, endPoint x: 116, endPoint y: 172, distance: 59.2
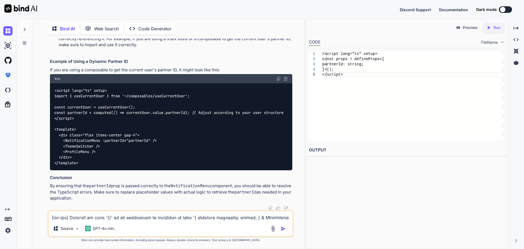
click at [142, 215] on textarea at bounding box center [171, 216] width 244 height 10
paste textarea "<script lang="ts" setup> import type { Dictionary } from '~/lib/abstractions/ty…"
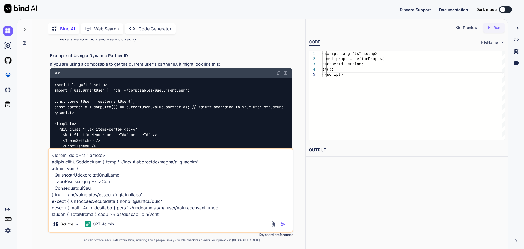
scroll to position [2385, 0]
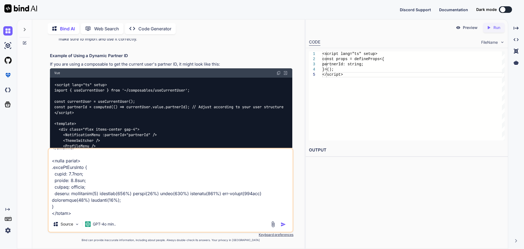
click at [95, 206] on textarea at bounding box center [171, 182] width 244 height 68
paste textarea "useGetNotifications"
type textarea "<script lang="ts" setup> import type { Dictionary } from '~/lib/abstractions/ty…"
click at [282, 225] on img "button" at bounding box center [283, 223] width 5 height 5
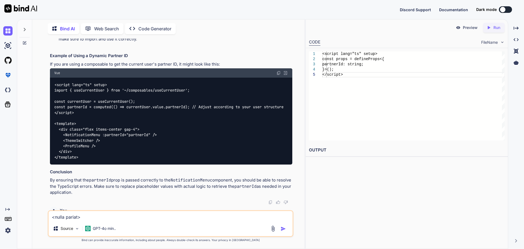
scroll to position [0, 0]
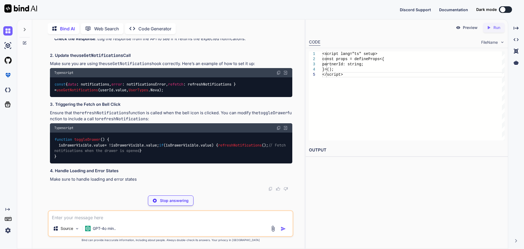
scroll to position [7829, 0]
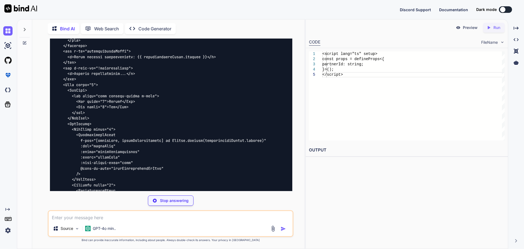
drag, startPoint x: 116, startPoint y: 144, endPoint x: 59, endPoint y: 139, distance: 56.7
type textarea "x"
type textarea "const { data: notifications, error: notificationsError, refetch: refreshNotific…"
type textarea "x"
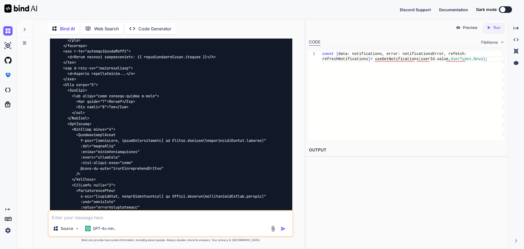
copy code "if (isDrawerVisible. value ) { refreshNotifications ();"
drag, startPoint x: 177, startPoint y: 80, endPoint x: 84, endPoint y: 80, distance: 92.8
copy code "const { data : notifications, error : notificationsError, refetch : refreshNoti…"
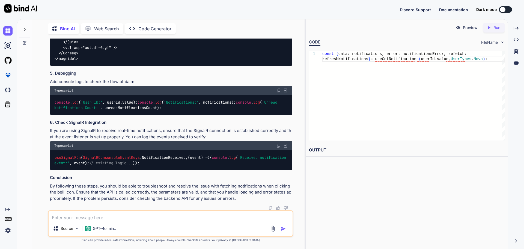
scroll to position [8375, 0]
drag, startPoint x: 47, startPoint y: 67, endPoint x: 136, endPoint y: 67, distance: 89.5
click at [136, 67] on div "You Bind AI To implement notification functionality in your menu.vue component …" at bounding box center [171, 143] width 268 height 210
copy p "Add console logs to check the flow of data:"
click at [102, 215] on textarea at bounding box center [171, 216] width 244 height 10
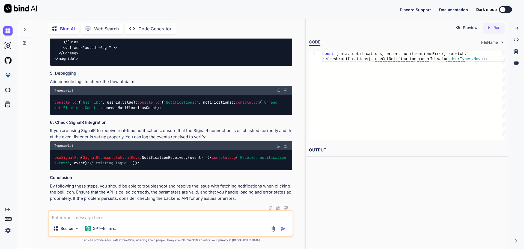
paste textarea "Add console logs to check the flow of data:"
type textarea "Add console logs to check the flow of data:"
type textarea "x"
click at [52, 217] on textarea "Add console logs to check the flow of data:" at bounding box center [171, 216] width 244 height 10
type textarea "lAdd console logs to check the flow of data:"
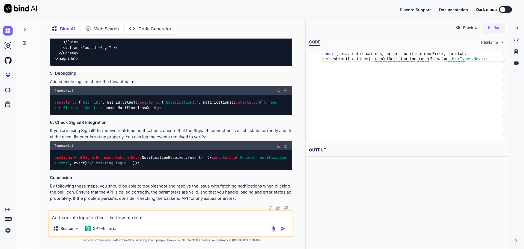
type textarea "x"
type textarea "leAdd console logs to check the flow of data:"
type textarea "x"
type textarea "letAdd console logs to check the flow of data:"
type textarea "x"
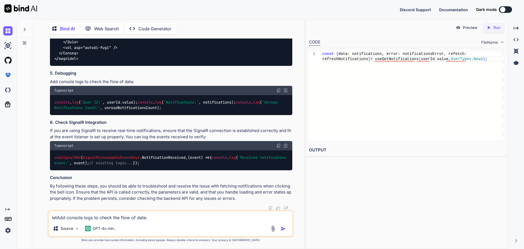
type textarea "letsAdd console logs to check the flow of data:"
type textarea "x"
type textarea "lets Add console logs to check the flow of data:"
type textarea "x"
type textarea "lets aAdd console logs to check the flow of data:"
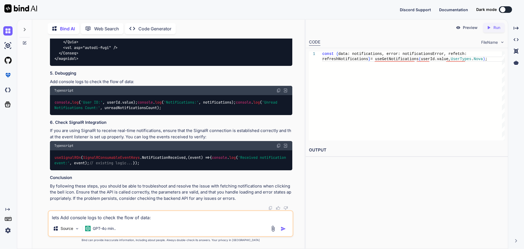
type textarea "x"
type textarea "lets adAdd console logs to check the flow of data:"
type textarea "x"
type textarea "lets addAdd console logs to check the flow of data:"
type textarea "x"
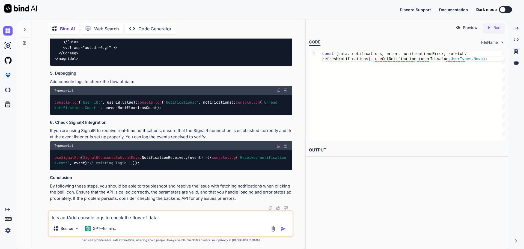
type textarea "lets add Add console logs to check the flow of data:"
type textarea "x"
type textarea "lets add tAdd console logs to check the flow of data:"
type textarea "x"
type textarea "lets add thAdd console logs to check the flow of data:"
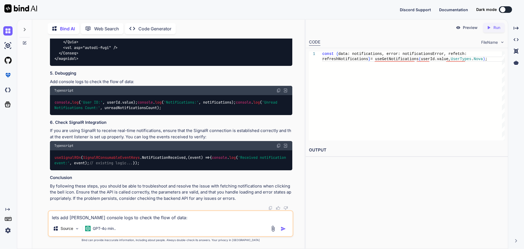
type textarea "x"
type textarea "lets add thiAdd console logs to check the flow of data:"
type textarea "x"
type textarea "lets add thisAdd console logs to check the flow of data:"
type textarea "x"
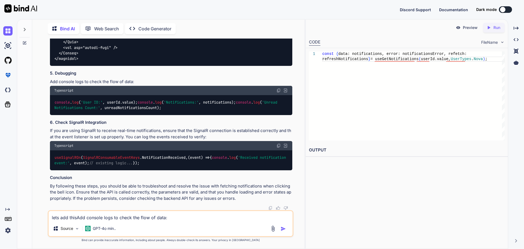
type textarea "lets add this Add console logs to check the flow of data:"
type textarea "x"
type textarea "lets add this aAdd console logs to check the flow of data:"
type textarea "x"
type textarea "lets add this anAdd console logs to check the flow of data:"
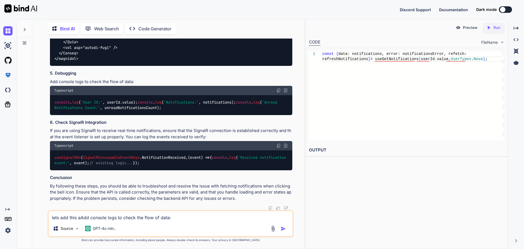
type textarea "x"
type textarea "lets add this andAdd console logs to check the flow of data:"
type textarea "x"
type textarea "lets add this and Add console logs to check the flow of data:"
type textarea "x"
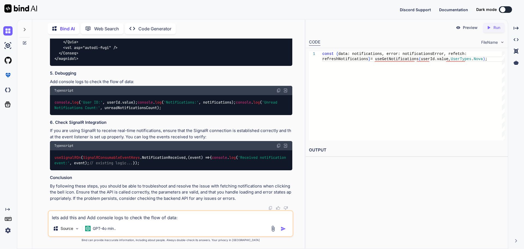
type textarea "lets add this and gAdd console logs to check the flow of data:"
type textarea "x"
type textarea "lets add this and giAdd console logs to check the flow of data:"
type textarea "x"
type textarea "lets add this and givAdd console logs to check the flow of data:"
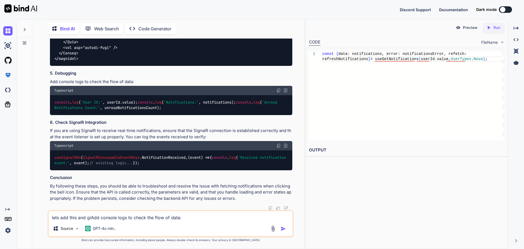
type textarea "x"
type textarea "lets add this and giveAdd console logs to check the flow of data:"
type textarea "x"
type textarea "lets add this and give Add console logs to check the flow of data:"
type textarea "x"
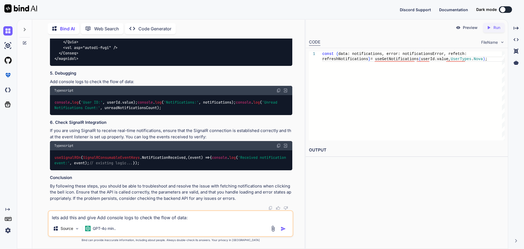
type textarea "lets add this and give mAdd console logs to check the flow of data:"
type textarea "x"
type textarea "lets add this and give meAdd console logs to check the flow of data:"
type textarea "x"
type textarea "lets add this and give me Add console logs to check the flow of data:"
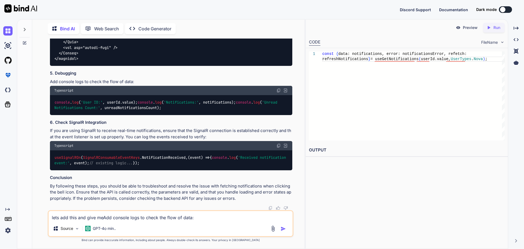
type textarea "x"
type textarea "lets add this and give me fAdd console logs to check the flow of data:"
type textarea "x"
type textarea "lets add this and give me fuAdd console logs to check the flow of data:"
type textarea "x"
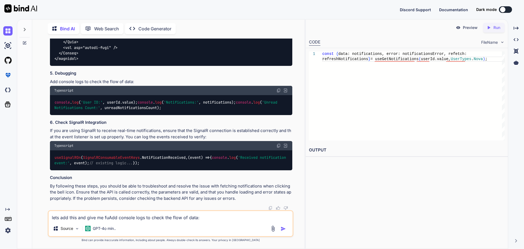
type textarea "lets add this and give me fulAdd console logs to check the flow of data:"
type textarea "x"
type textarea "lets add this and give me fullAdd console logs to check the flow of data:"
type textarea "x"
type textarea "lets add this and give me full Add console logs to check the flow of data:"
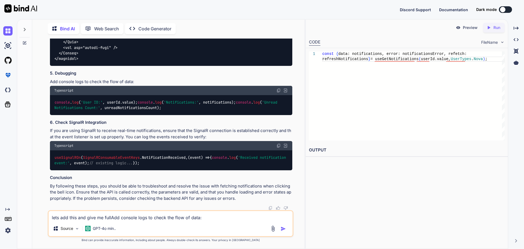
type textarea "x"
type textarea "lets add this and give me full cAdd console logs to check the flow of data:"
type textarea "x"
type textarea "lets add this and give me full coAdd console logs to check the flow of data:"
type textarea "x"
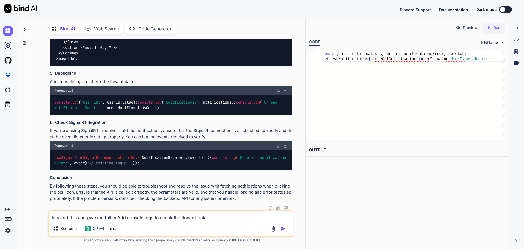
type textarea "lets add this and give me full codAdd console logs to check the flow of data:"
type textarea "x"
type textarea "lets add this and give me full codeAdd console logs to check the flow of data:"
type textarea "x"
type textarea "lets add this and give me full code Add console logs to check the flow of data:"
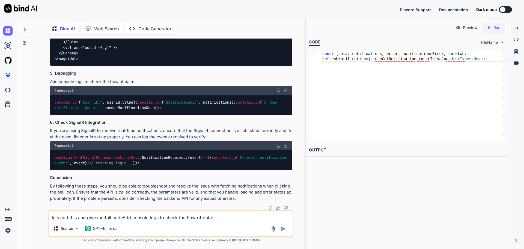
type textarea "x"
type textarea "lets add this and give me full code Add console logs to check the flow of data:"
click at [285, 227] on img "button" at bounding box center [283, 228] width 5 height 5
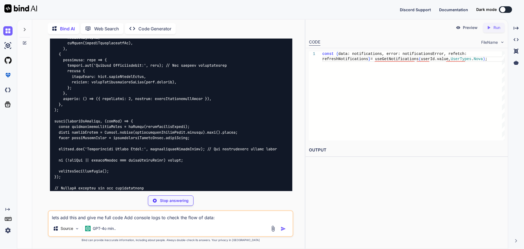
scroll to position [8543, 0]
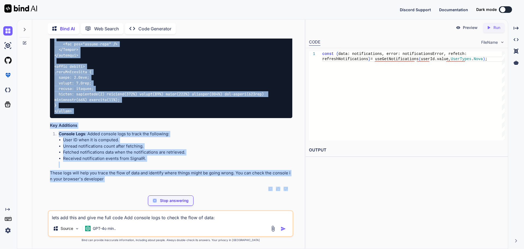
type textarea "x"
type textarea ".markAsReadIcon { width: 1.5rem; height: 1.5rem; cursor: pointer; filter: brigh…"
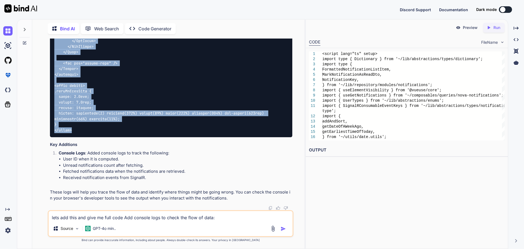
drag, startPoint x: 54, startPoint y: 118, endPoint x: 75, endPoint y: 120, distance: 20.5
copy code "<script lang="ts" setup> import type { Dictionary } from '~/lib/abstractions/ty…"
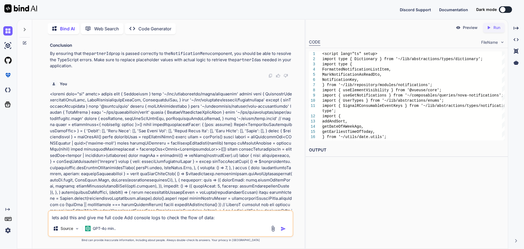
scroll to position [6694, 0]
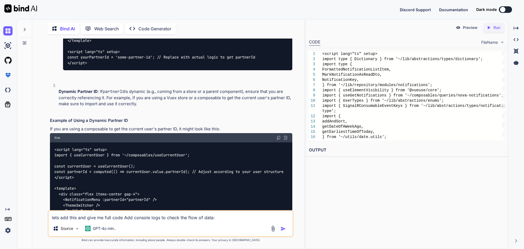
type textarea "x"
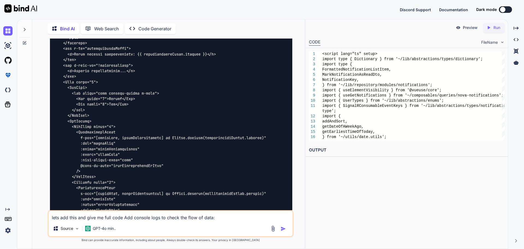
scroll to position [7786, 0]
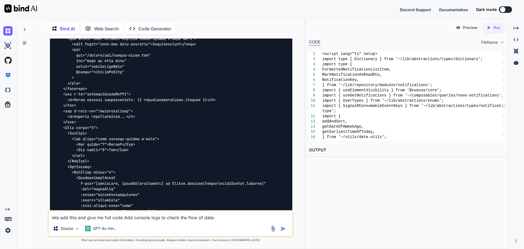
drag, startPoint x: 174, startPoint y: 121, endPoint x: 52, endPoint y: 117, distance: 121.8
copy code "const { data : notifications, error : notificationsError, refetch : refreshNoti…"
